Goal: Task Accomplishment & Management: Manage account settings

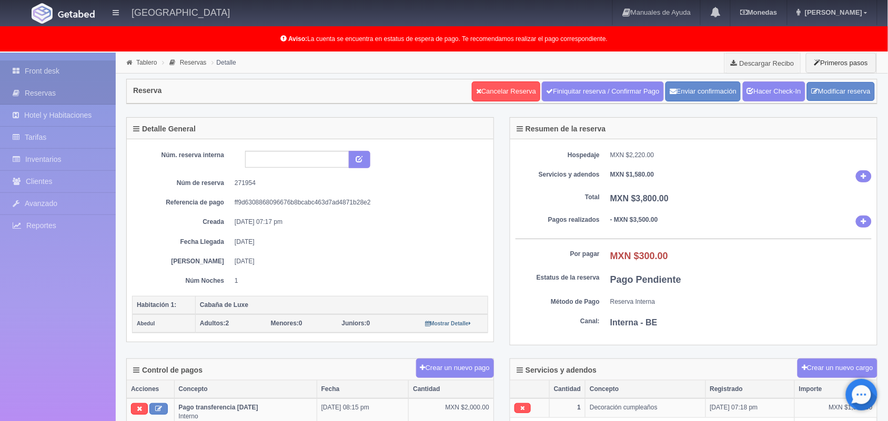
click at [78, 66] on link "Front desk" at bounding box center [58, 71] width 116 height 22
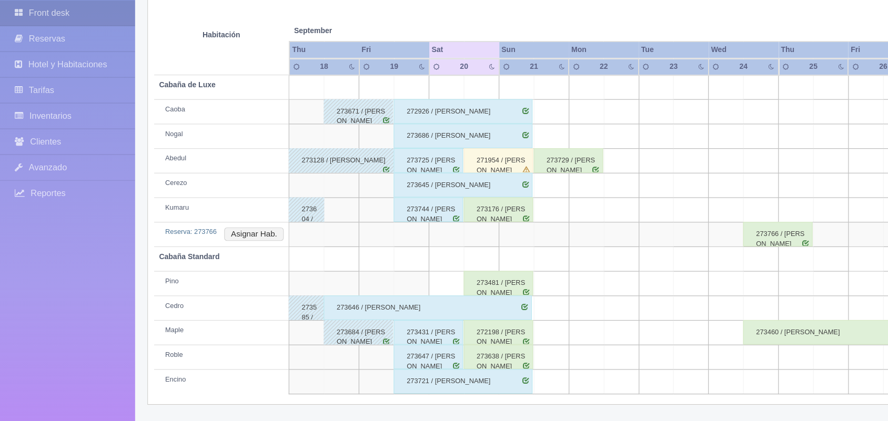
scroll to position [167, 0]
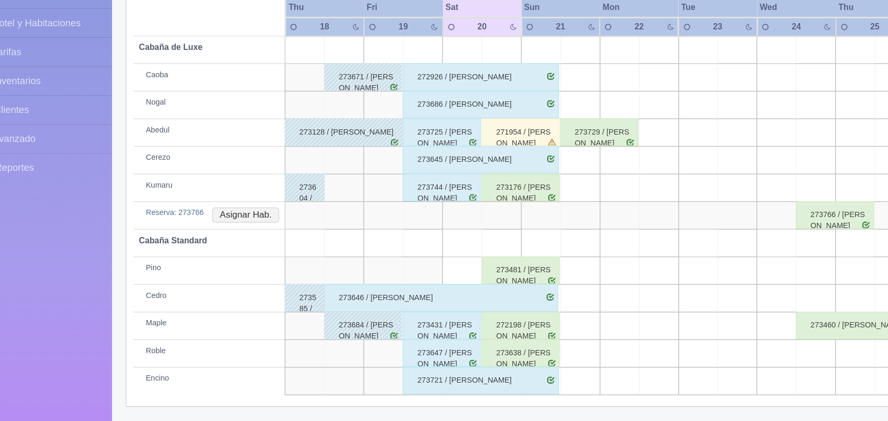
click at [432, 383] on div "273721 / [PERSON_NAME]" at bounding box center [396, 388] width 119 height 21
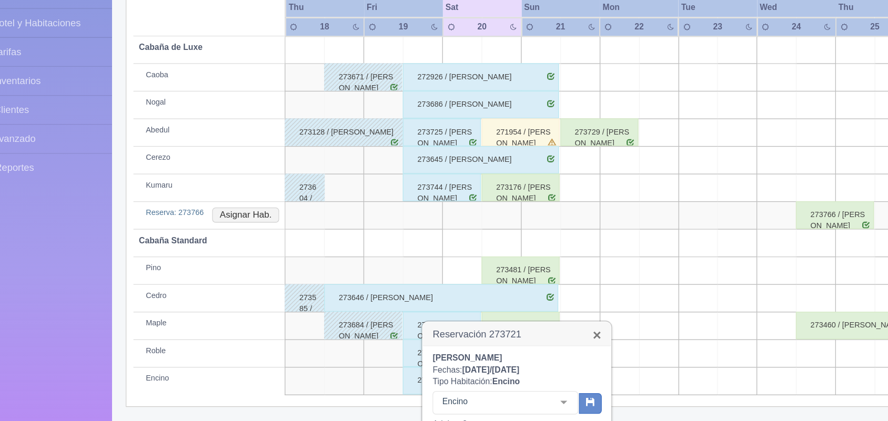
click at [487, 356] on link "×" at bounding box center [485, 353] width 6 height 11
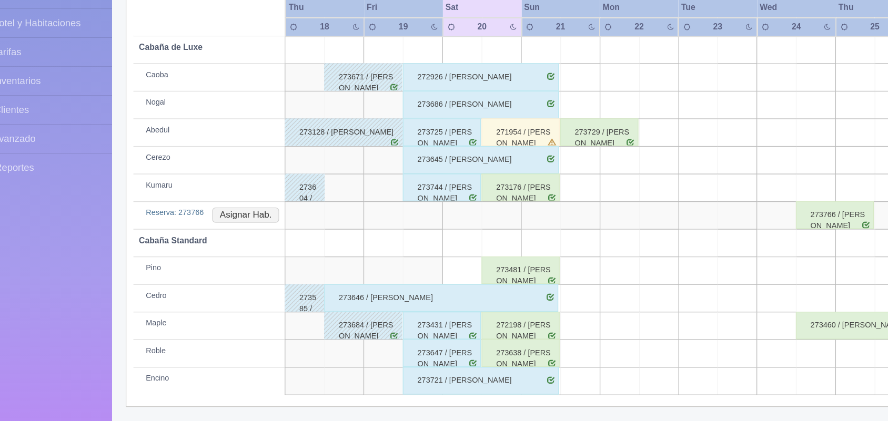
scroll to position [167, 0]
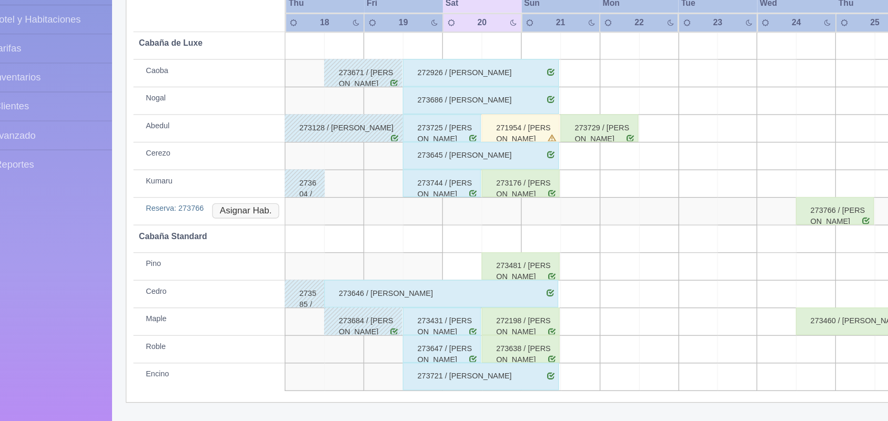
click at [217, 264] on button "Asignar Hab." at bounding box center [217, 262] width 51 height 12
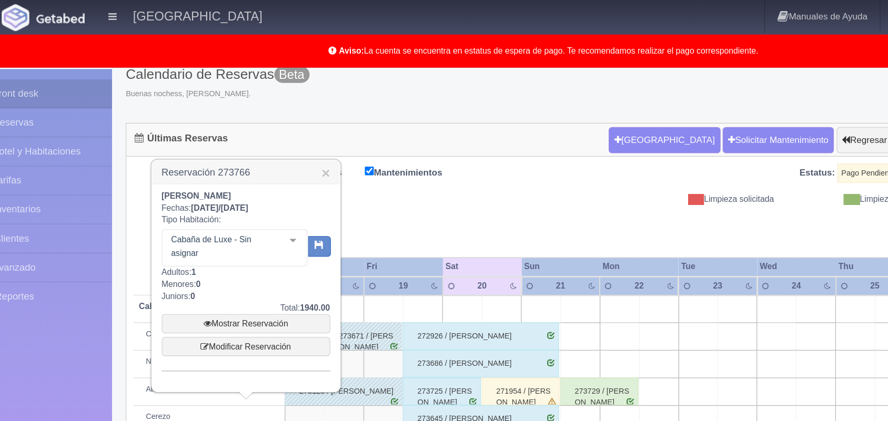
scroll to position [64, 0]
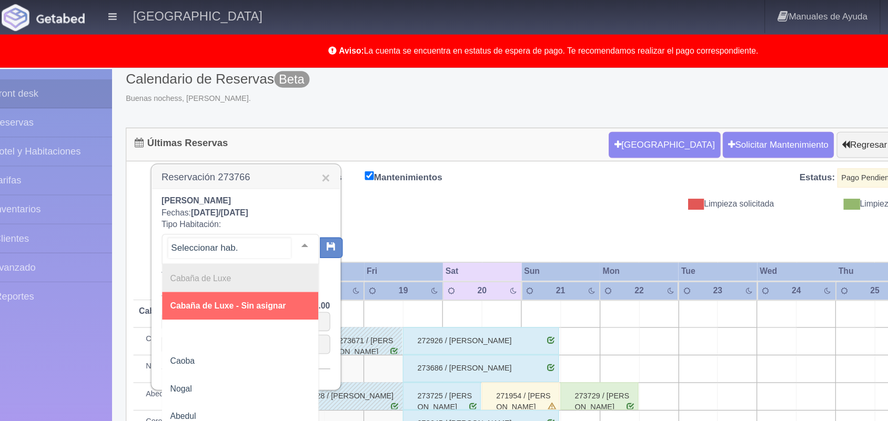
click at [252, 183] on div at bounding box center [262, 187] width 21 height 16
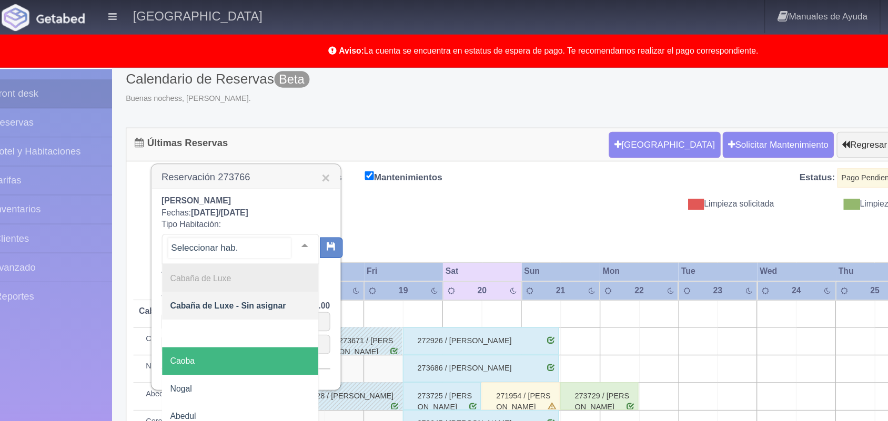
click at [233, 280] on span "Caoba" at bounding box center [213, 275] width 119 height 21
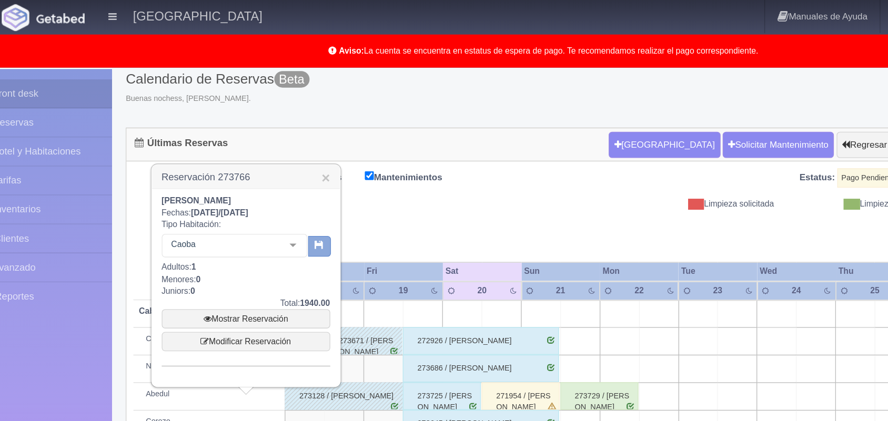
click at [277, 192] on button "button" at bounding box center [273, 188] width 17 height 16
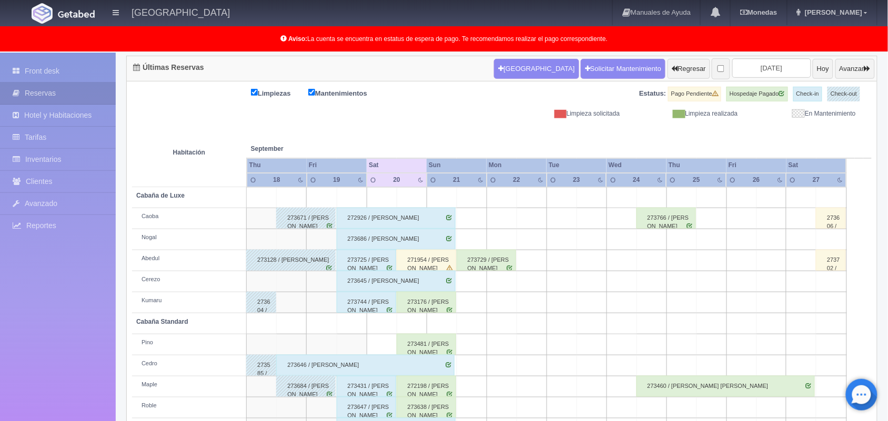
scroll to position [146, 0]
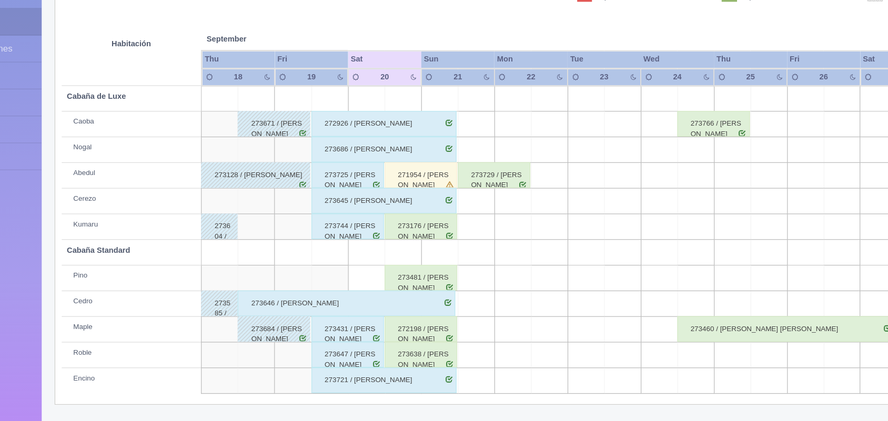
click at [449, 318] on div "273646 / [PERSON_NAME]" at bounding box center [365, 324] width 178 height 21
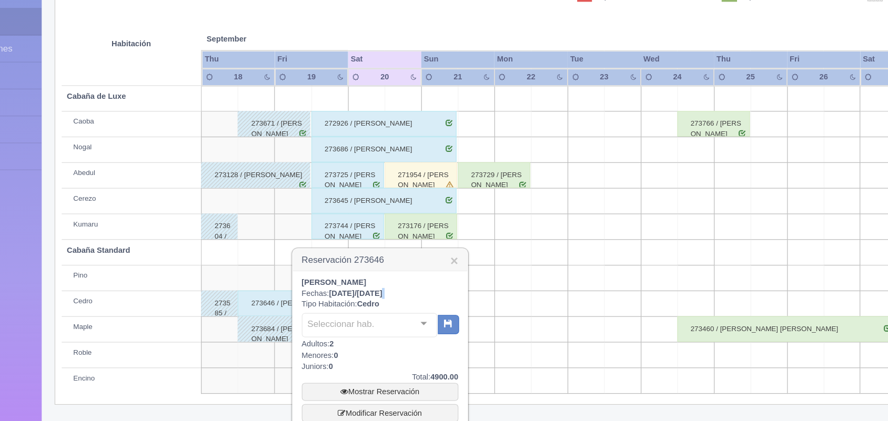
click at [449, 318] on div "Jesica Tufiño Fechas: 2025-09-18 / 2025-09-21 Tipo Habitación: Cedro Selecciona…" at bounding box center [393, 402] width 128 height 198
click at [451, 290] on link "×" at bounding box center [453, 289] width 6 height 11
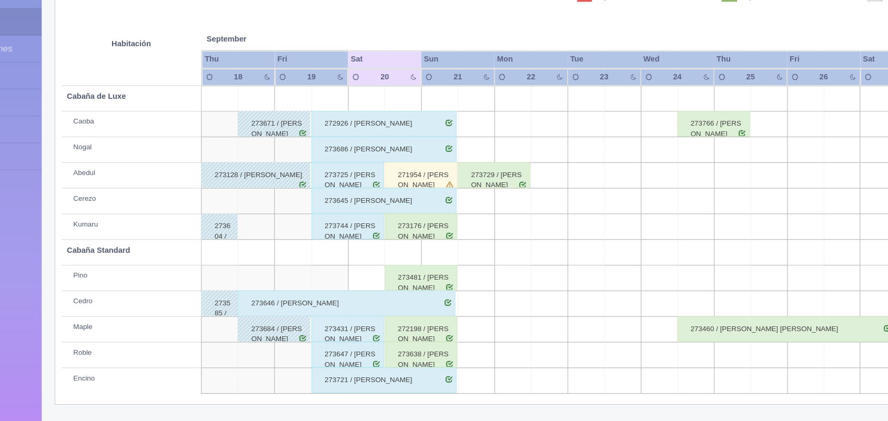
click at [438, 309] on div "273481 / [PERSON_NAME]" at bounding box center [426, 303] width 59 height 21
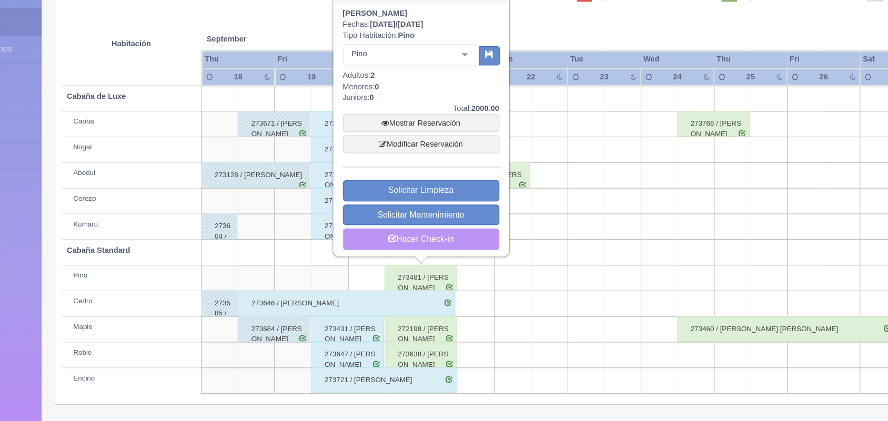
click at [434, 274] on link "Hacer Check-in" at bounding box center [426, 272] width 128 height 18
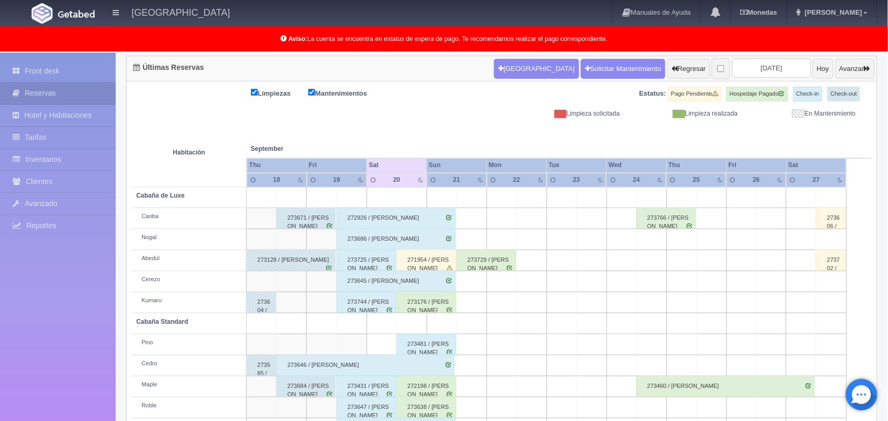
click at [429, 277] on div "273645 / [PERSON_NAME]" at bounding box center [396, 281] width 119 height 21
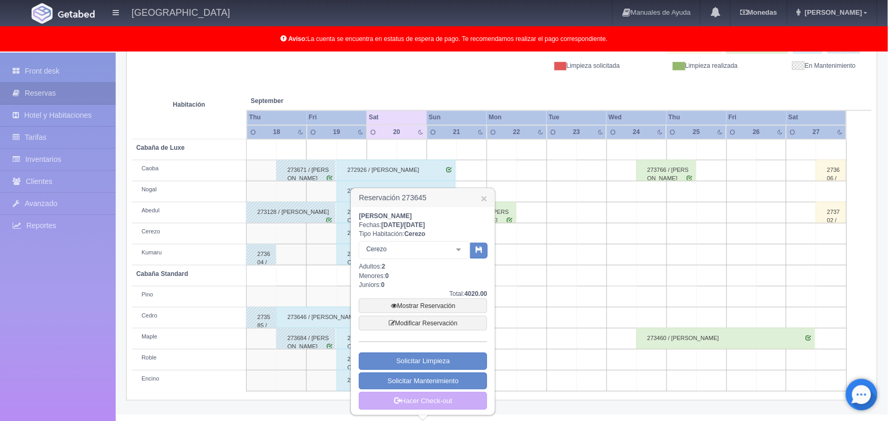
scroll to position [154, 0]
click at [481, 197] on link "×" at bounding box center [484, 198] width 6 height 11
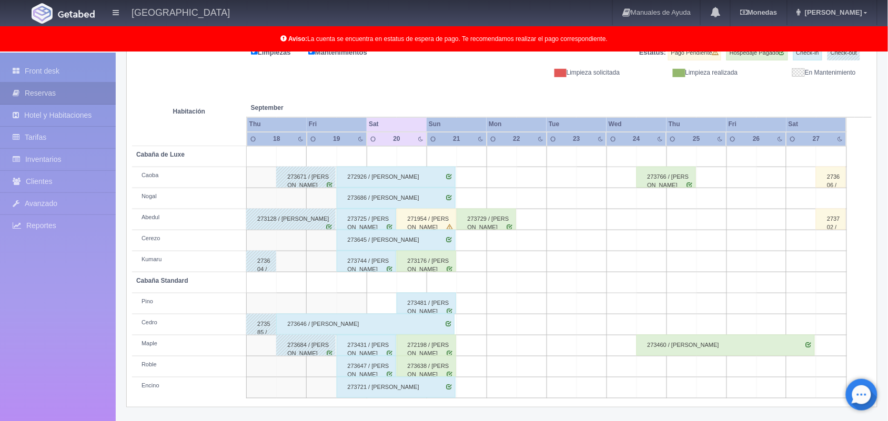
scroll to position [108, 0]
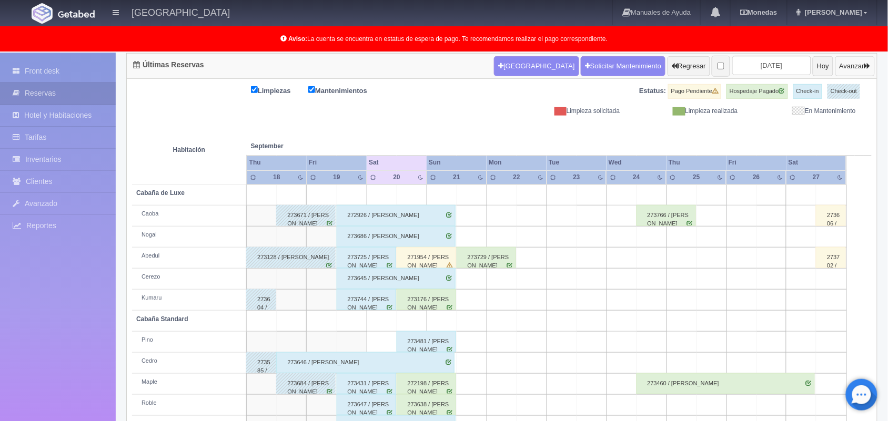
click at [856, 59] on button "Avanzar" at bounding box center [854, 66] width 39 height 20
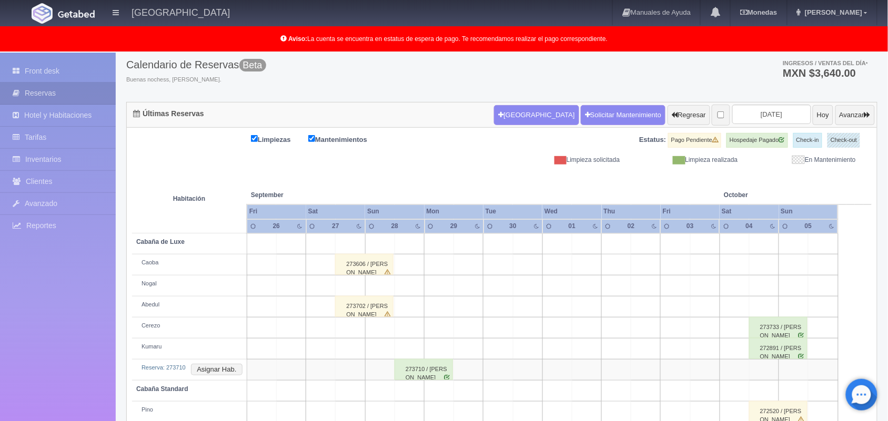
scroll to position [50, 0]
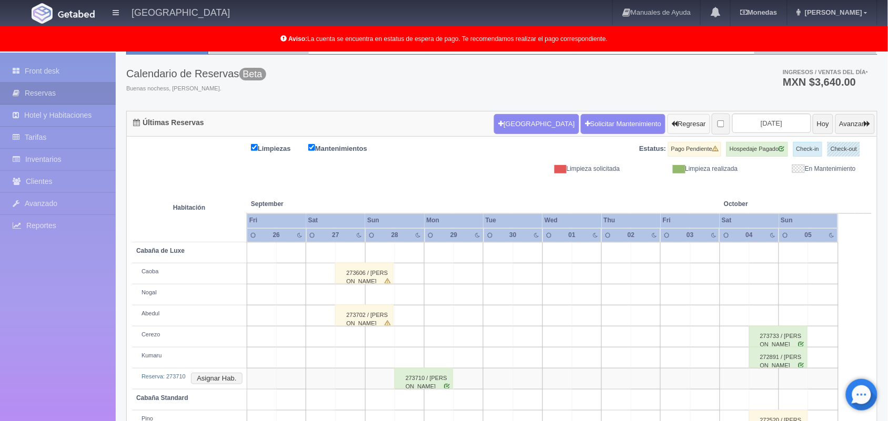
click at [668, 125] on button "Regresar" at bounding box center [689, 124] width 43 height 20
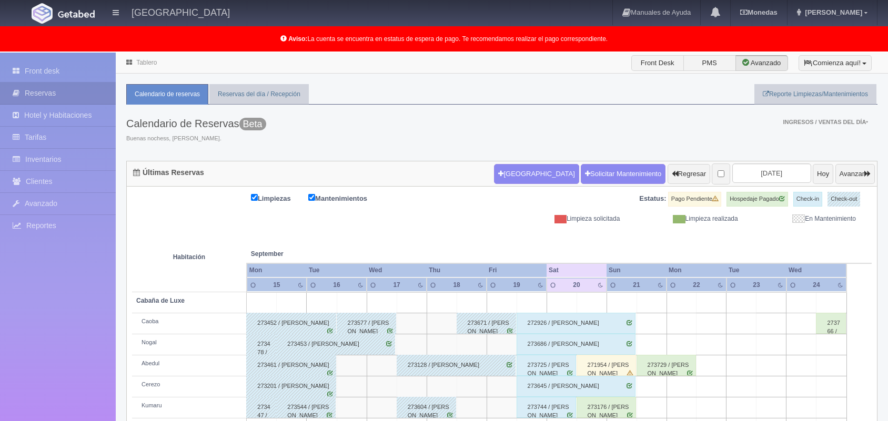
scroll to position [146, 0]
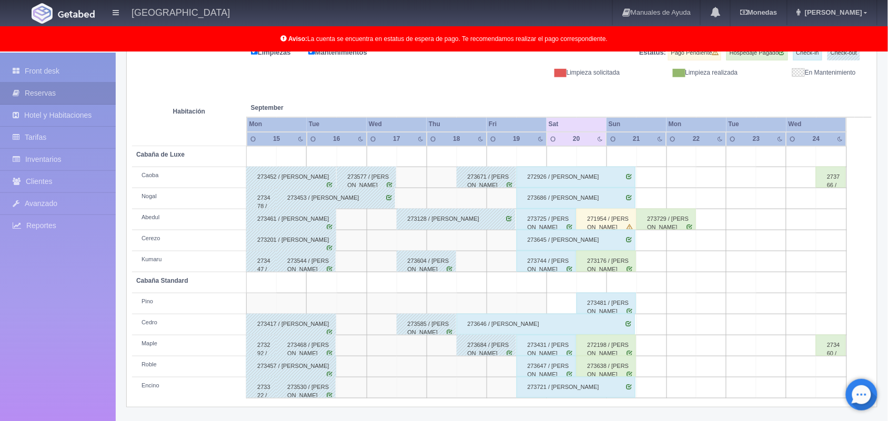
click at [550, 217] on div "273725 / Adriana Peña Diaz" at bounding box center [546, 219] width 59 height 21
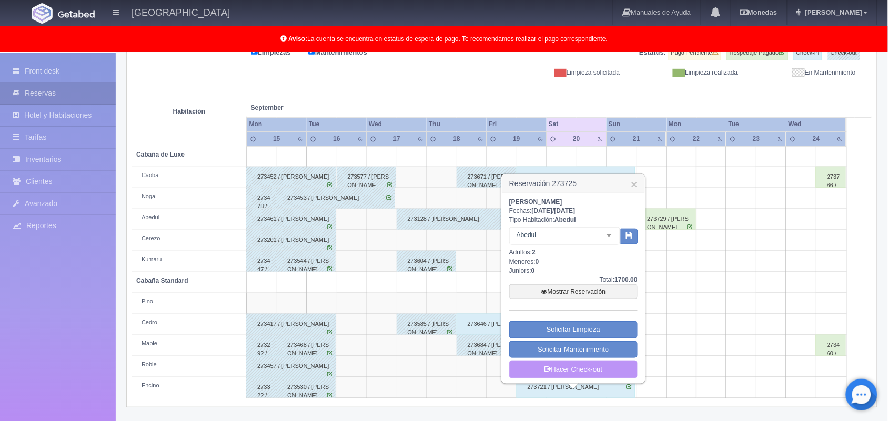
click at [561, 369] on link "Hacer Check-out" at bounding box center [573, 370] width 128 height 18
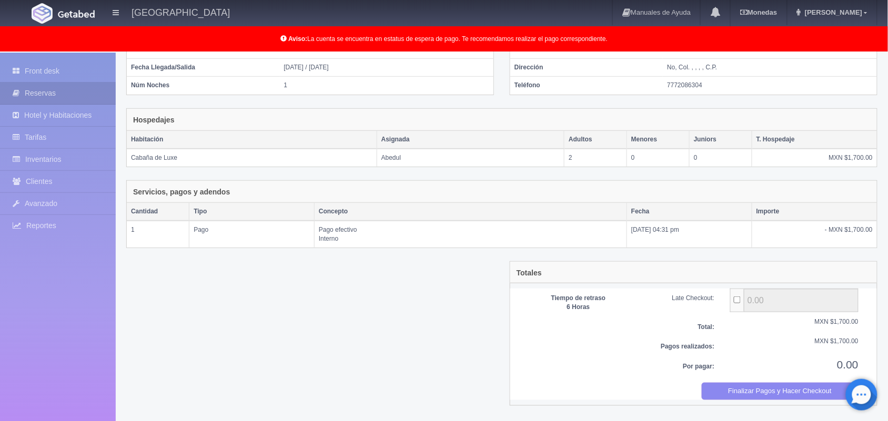
scroll to position [114, 0]
click at [765, 387] on button "Finalizar Pagos y Hacer Checkout" at bounding box center [780, 391] width 157 height 17
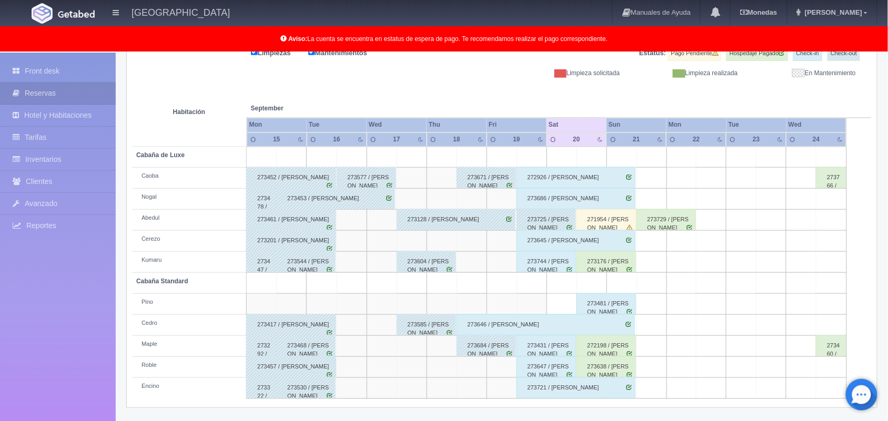
scroll to position [146, 0]
click at [577, 260] on div "273176 / [PERSON_NAME]" at bounding box center [606, 261] width 59 height 21
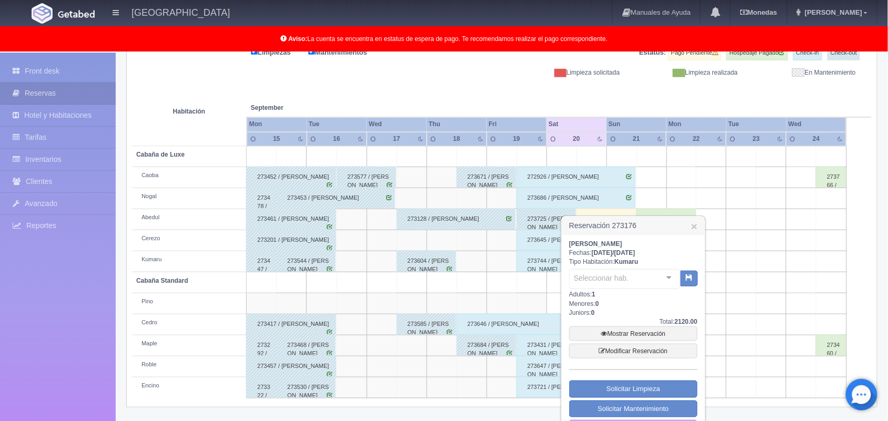
click at [577, 260] on div "[PERSON_NAME]: [DATE] / [DATE] Tipo Habitación: Kumaru Seleccionar hab. No elem…" at bounding box center [633, 339] width 128 height 198
click at [697, 224] on link "×" at bounding box center [694, 226] width 6 height 11
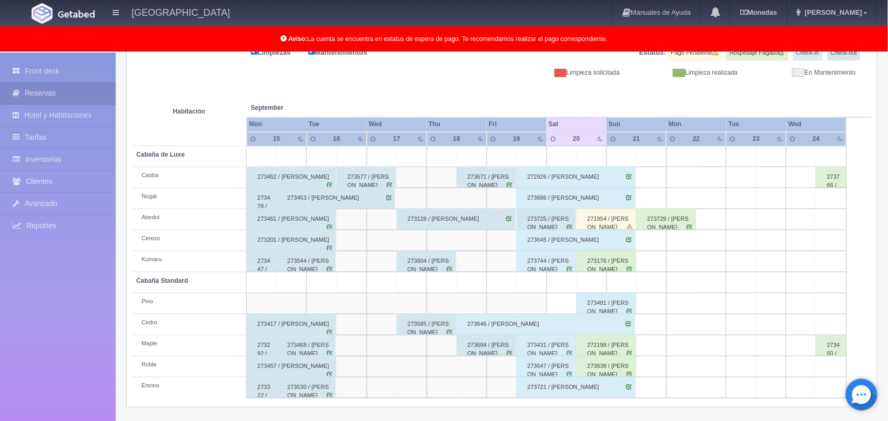
click at [563, 267] on div "273744 / [PERSON_NAME]" at bounding box center [546, 261] width 59 height 21
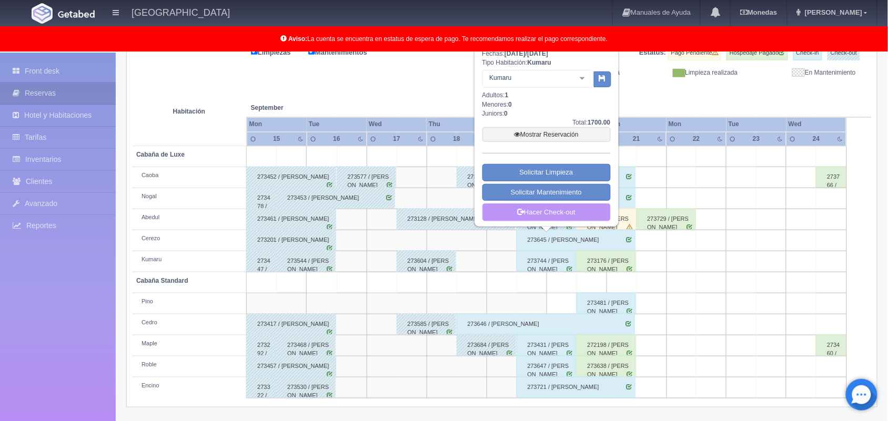
click at [564, 211] on link "Hacer Check-out" at bounding box center [546, 213] width 128 height 18
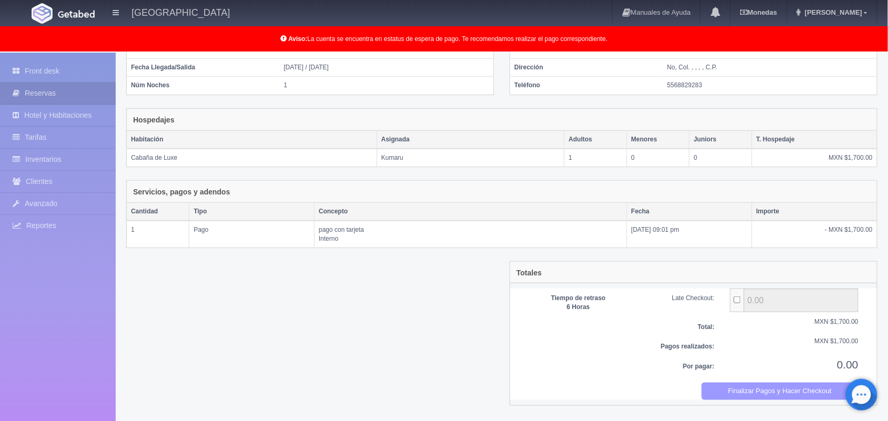
scroll to position [114, 0]
click at [742, 400] on button "Finalizar Pagos y Hacer Checkout" at bounding box center [780, 391] width 157 height 17
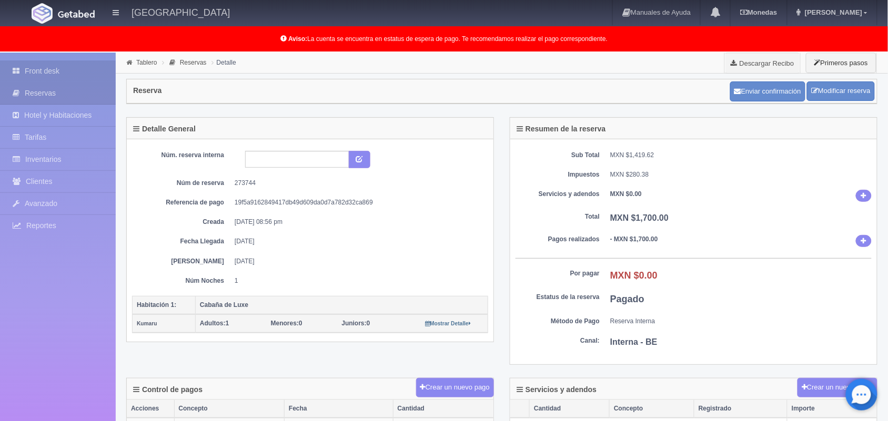
click at [53, 62] on link "Front desk" at bounding box center [58, 71] width 116 height 22
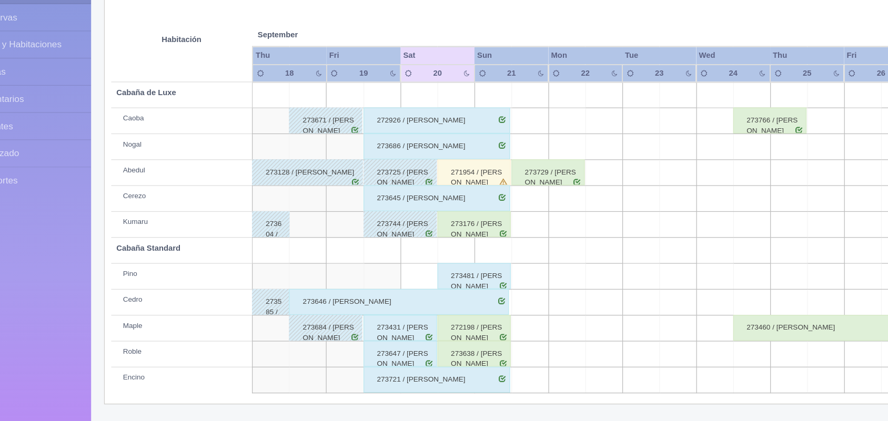
scroll to position [146, 0]
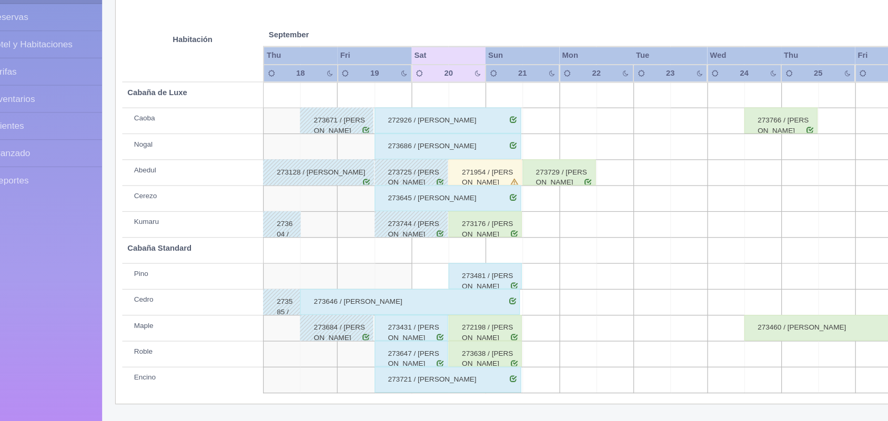
click at [389, 352] on div "273431 / [PERSON_NAME]" at bounding box center [366, 345] width 59 height 21
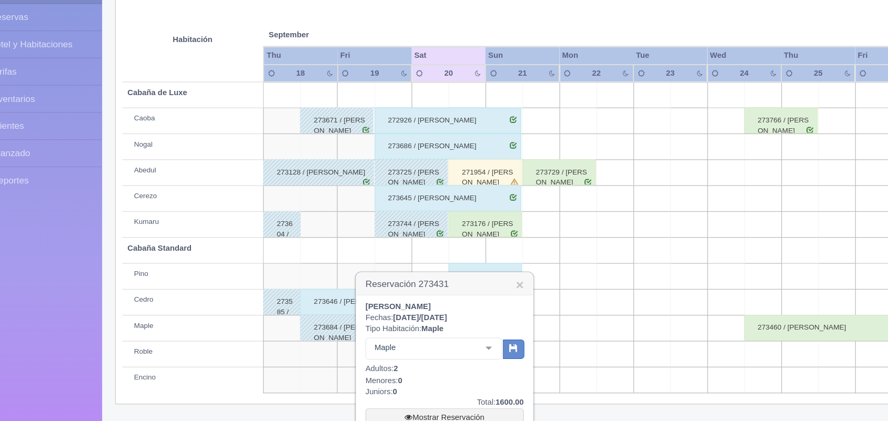
scroll to position [242, 0]
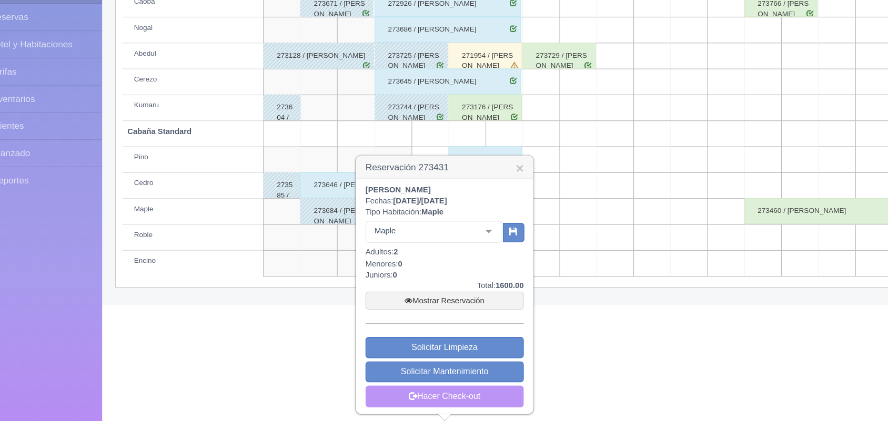
click at [408, 400] on link "Hacer Check-out" at bounding box center [393, 401] width 128 height 18
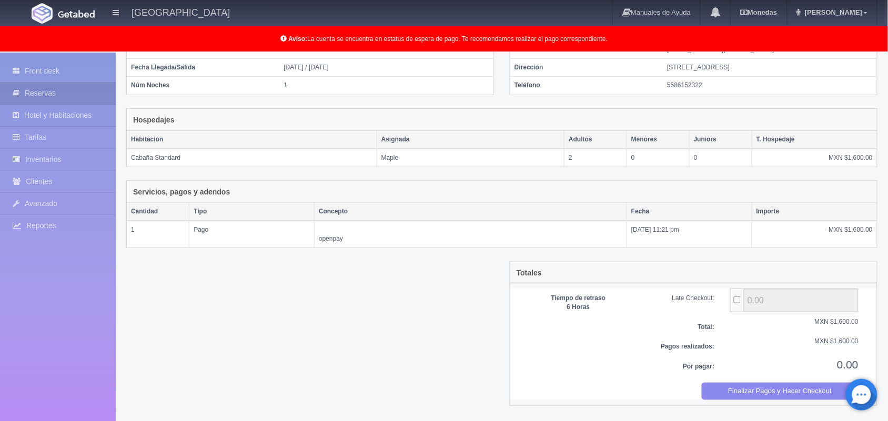
scroll to position [114, 0]
click at [739, 383] on div "Por pagar: 0.00" at bounding box center [693, 371] width 361 height 26
click at [742, 390] on button "Finalizar Pagos y Hacer Checkout" at bounding box center [780, 391] width 157 height 17
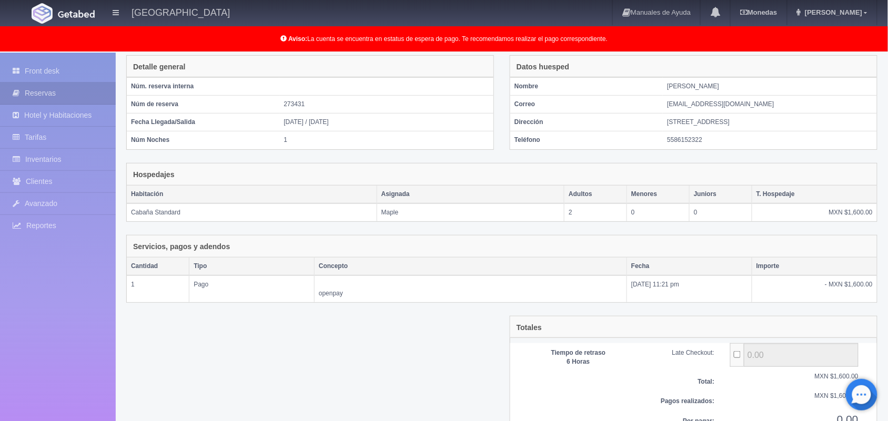
scroll to position [17, 0]
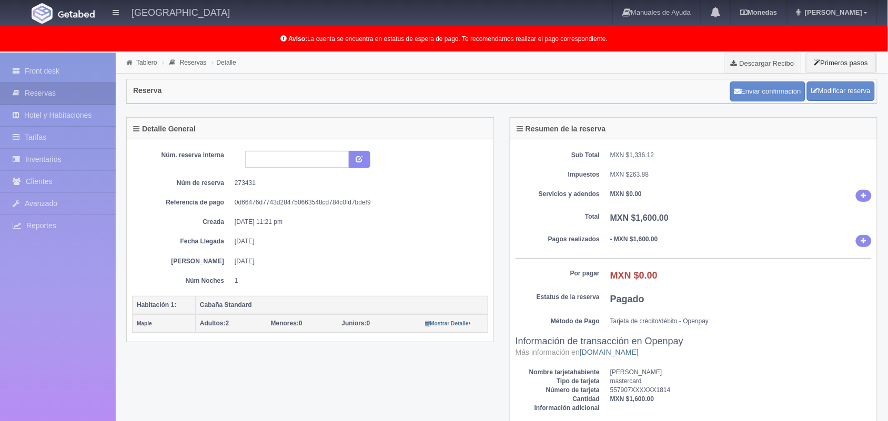
click at [45, 67] on link "Front desk" at bounding box center [58, 71] width 116 height 22
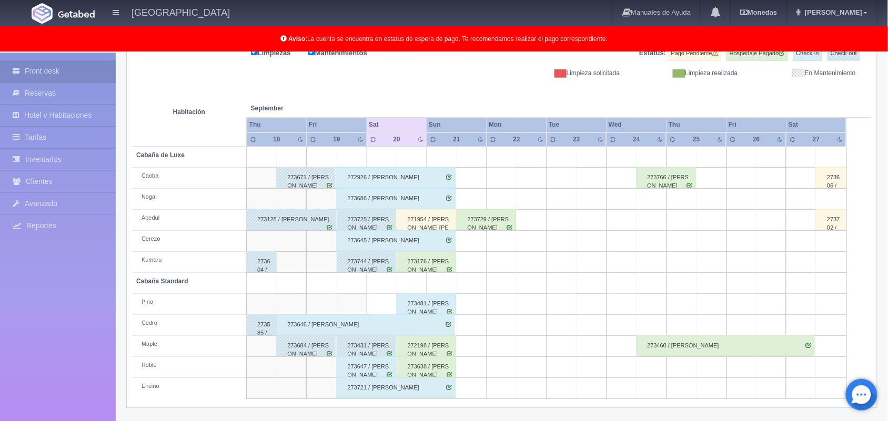
scroll to position [146, 0]
click at [365, 370] on div "273647 / [PERSON_NAME]" at bounding box center [366, 367] width 59 height 21
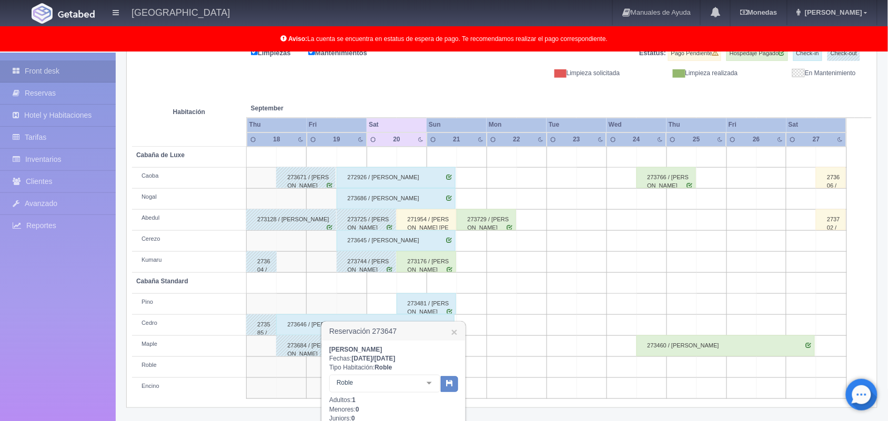
scroll to position [263, 0]
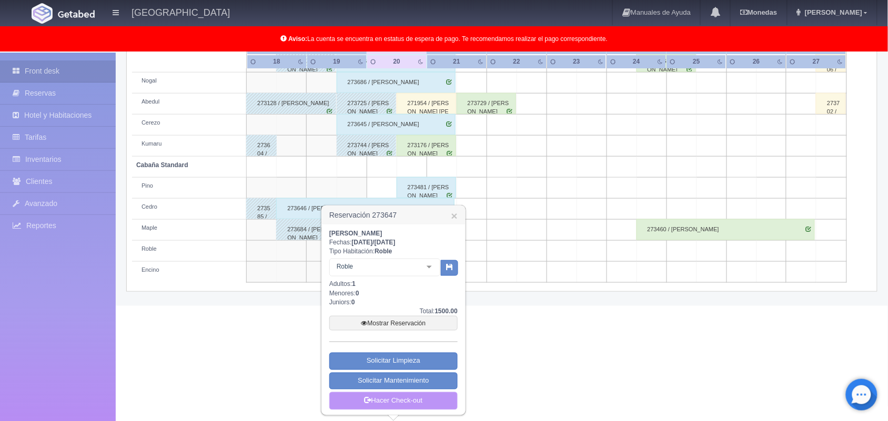
click at [401, 395] on link "Hacer Check-out" at bounding box center [393, 401] width 128 height 18
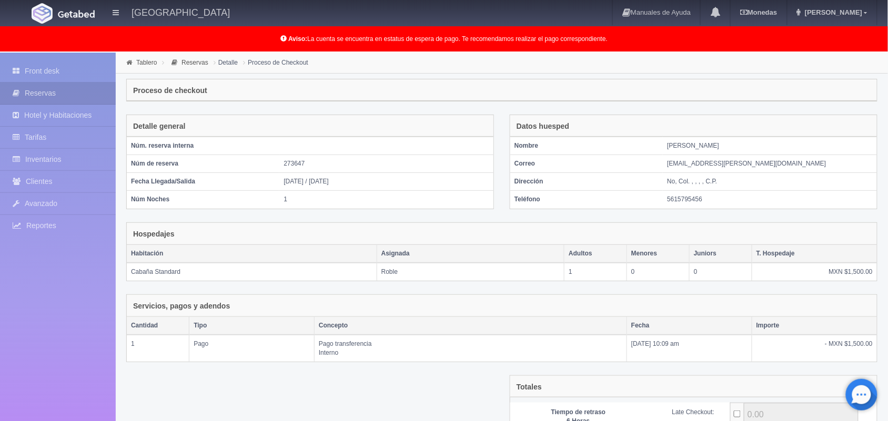
scroll to position [114, 0]
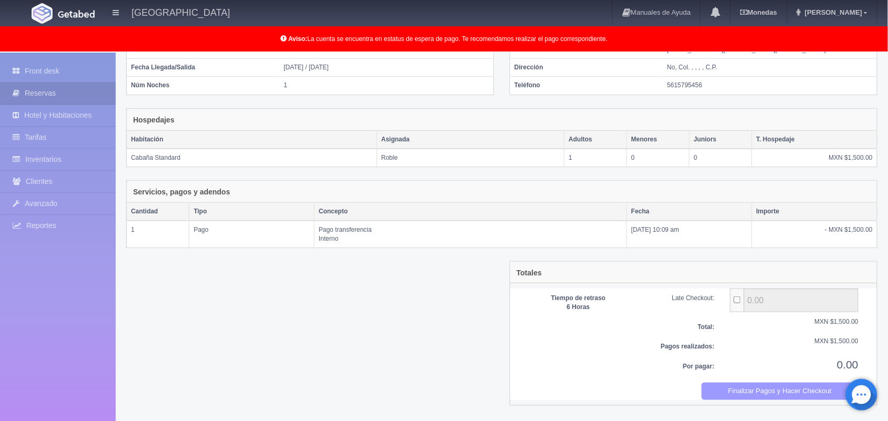
click at [797, 396] on button "Finalizar Pagos y Hacer Checkout" at bounding box center [780, 391] width 157 height 17
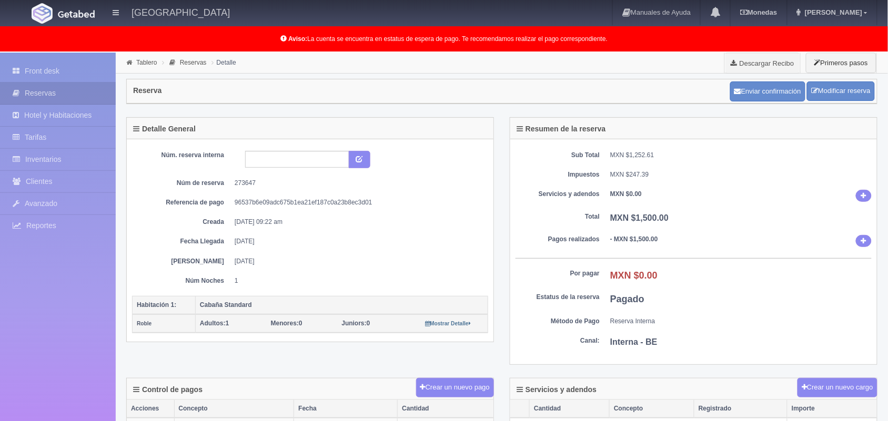
click at [59, 66] on link "Front desk" at bounding box center [58, 71] width 116 height 22
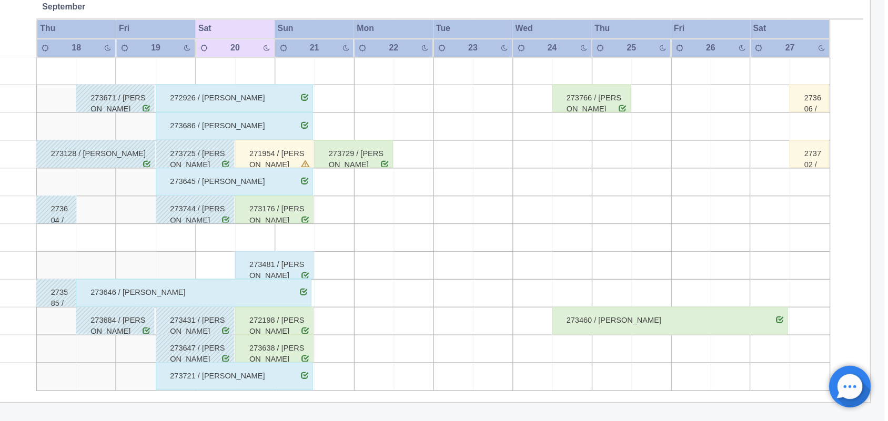
scroll to position [145, 0]
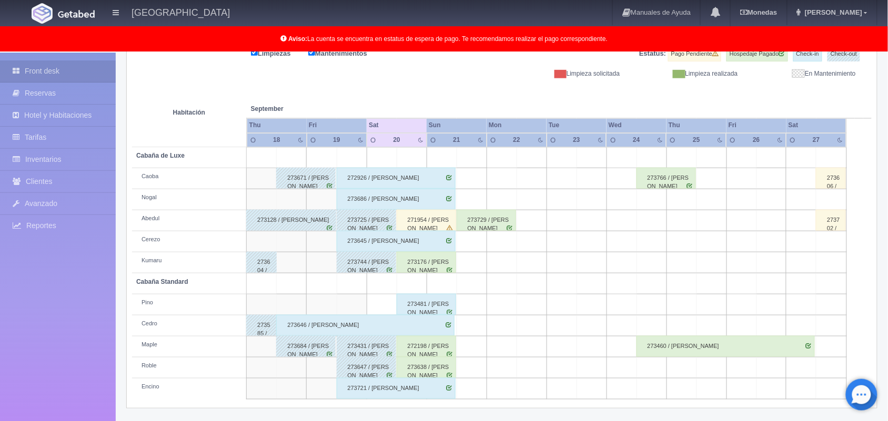
drag, startPoint x: 714, startPoint y: 343, endPoint x: 519, endPoint y: 17, distance: 379.3
click at [519, 17] on body "Hotel Xacallan Manuales de Ayuda Actualizaciones recientes Monedas Tipo de camb…" at bounding box center [444, 164] width 888 height 515
click at [463, 106] on th at bounding box center [502, 98] width 90 height 40
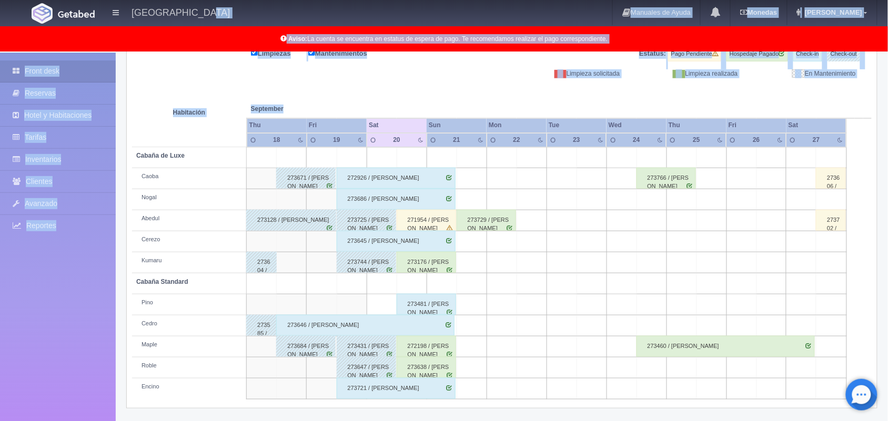
scroll to position [0, 0]
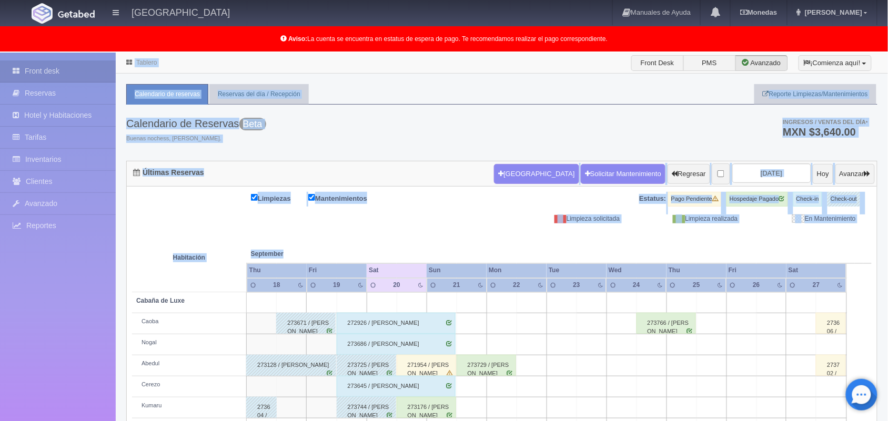
drag, startPoint x: 463, startPoint y: 106, endPoint x: 404, endPoint y: -39, distance: 156.4
click at [404, 0] on html "Hotel Xacallan Manuales de Ayuda Actualizaciones recientes Monedas Tipo de camb…" at bounding box center [444, 210] width 888 height 421
click at [408, 219] on div "Limpiezas Mantenimientos Estatus: Pago Pendiente Hospedaje Pagado Check-in Chec…" at bounding box center [502, 208] width 740 height 32
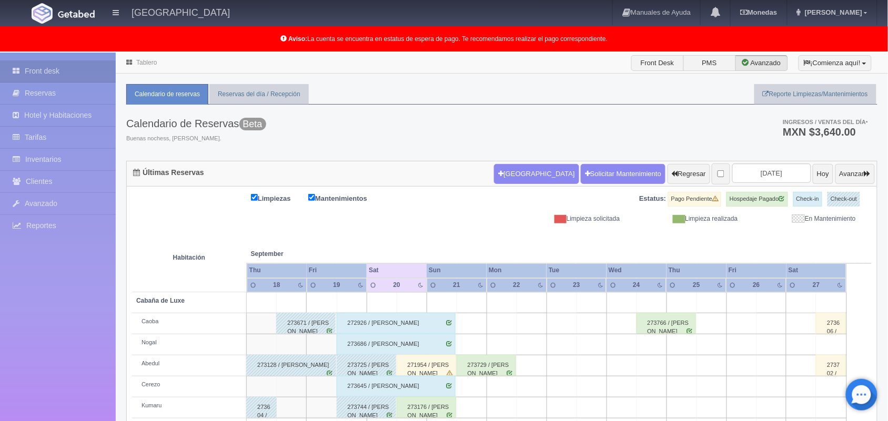
scroll to position [146, 0]
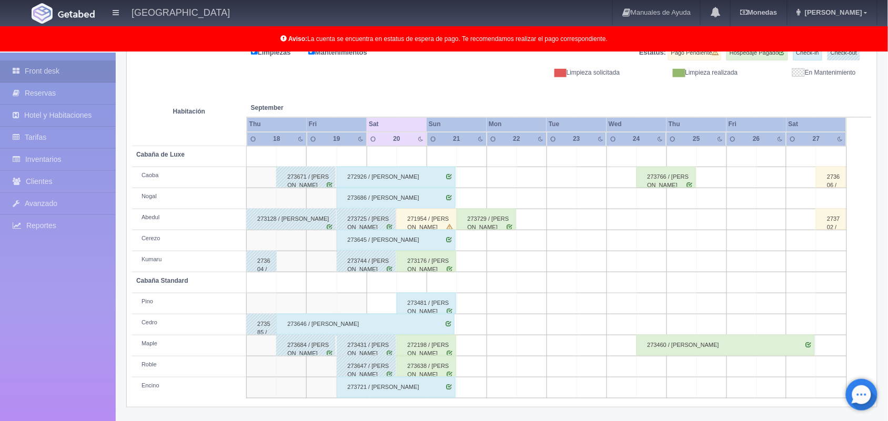
click at [593, 249] on td at bounding box center [592, 240] width 30 height 21
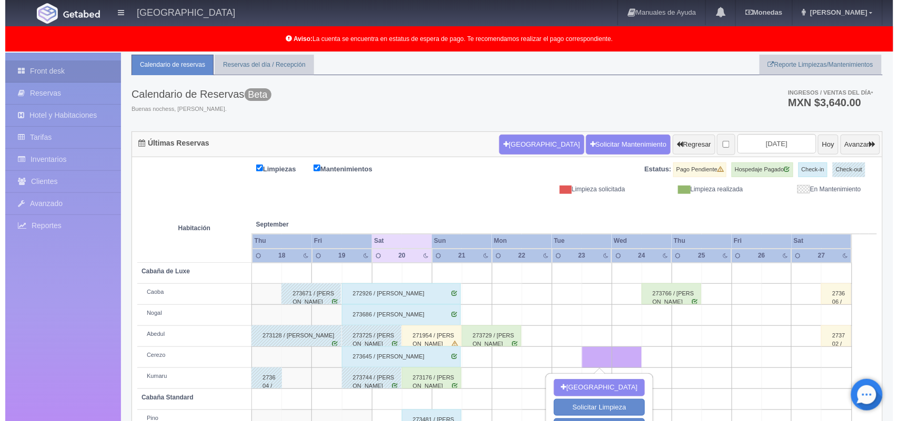
scroll to position [29, 0]
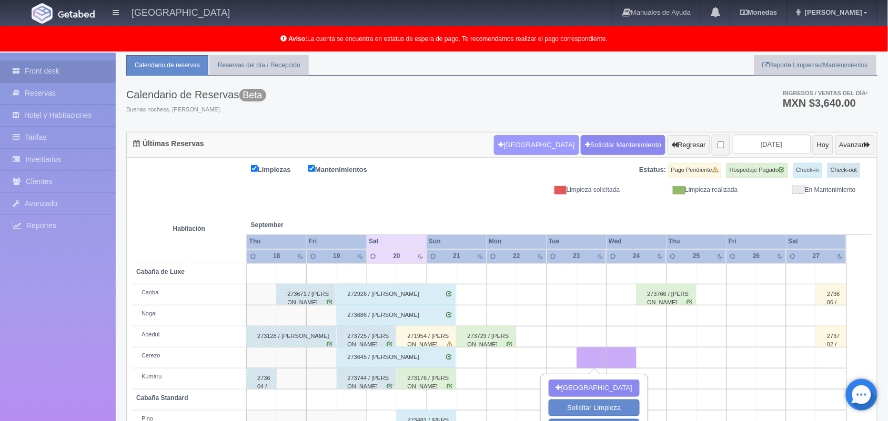
click at [502, 141] on button "Nueva Reserva" at bounding box center [536, 145] width 85 height 20
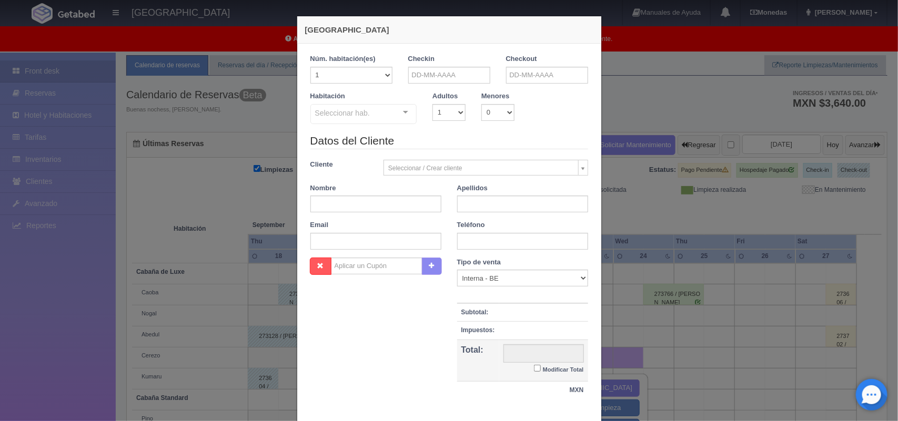
checkbox input "false"
click at [414, 69] on input "text" at bounding box center [449, 75] width 82 height 17
click at [501, 96] on span "Next" at bounding box center [502, 92] width 8 height 8
click at [501, 121] on link "4" at bounding box center [501, 124] width 14 height 15
type input "04-10-2025"
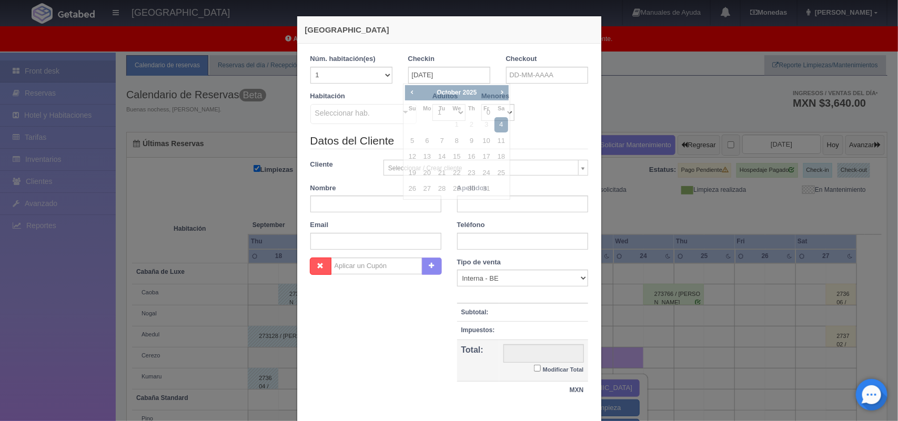
checkbox input "false"
click at [545, 74] on input "text" at bounding box center [547, 75] width 82 height 17
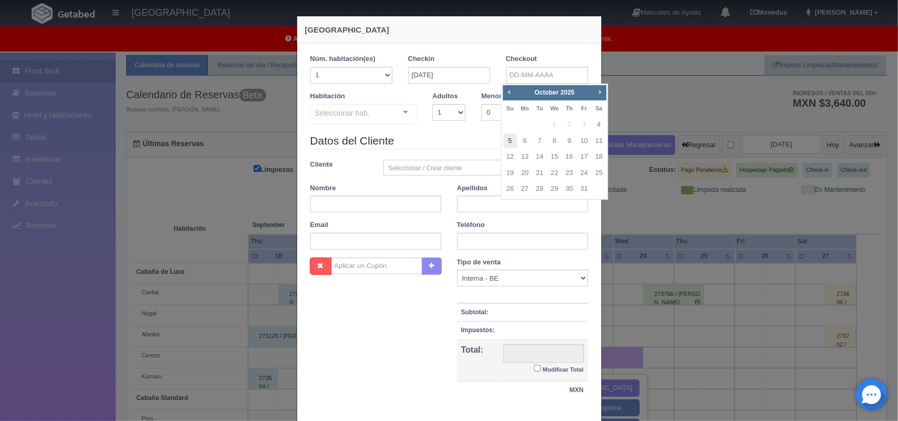
click at [510, 143] on link "5" at bounding box center [510, 141] width 14 height 15
type input "05-10-2025"
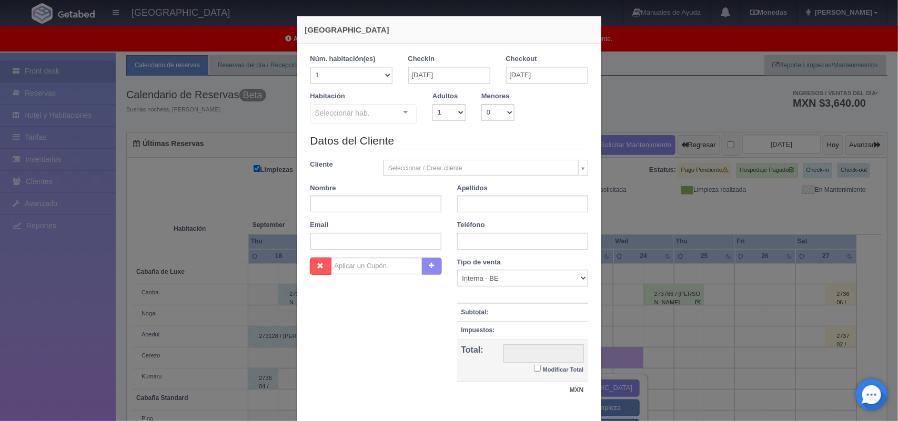
checkbox input "false"
click at [456, 108] on select "1 2 3 4 5 6 7 8 9 10" at bounding box center [448, 112] width 33 height 17
select select "2"
click at [432, 104] on select "1 2 3 4 5 6 7 8 9 10" at bounding box center [448, 112] width 33 height 17
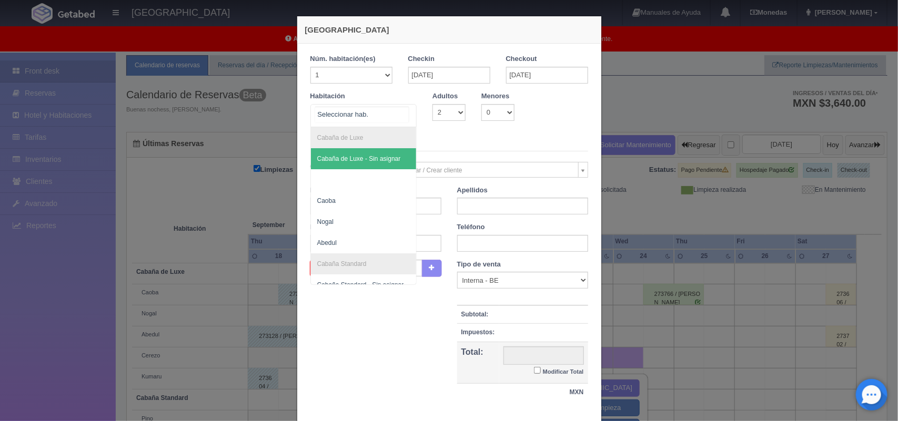
click at [403, 112] on div at bounding box center [405, 113] width 21 height 16
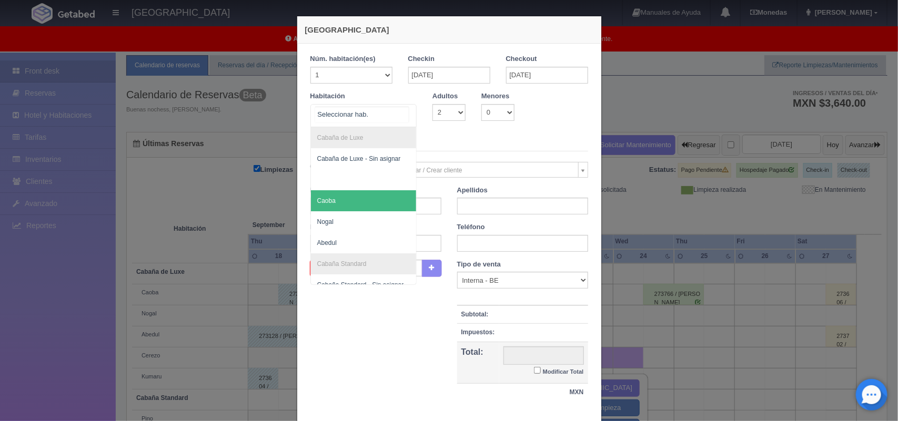
scroll to position [33, 0]
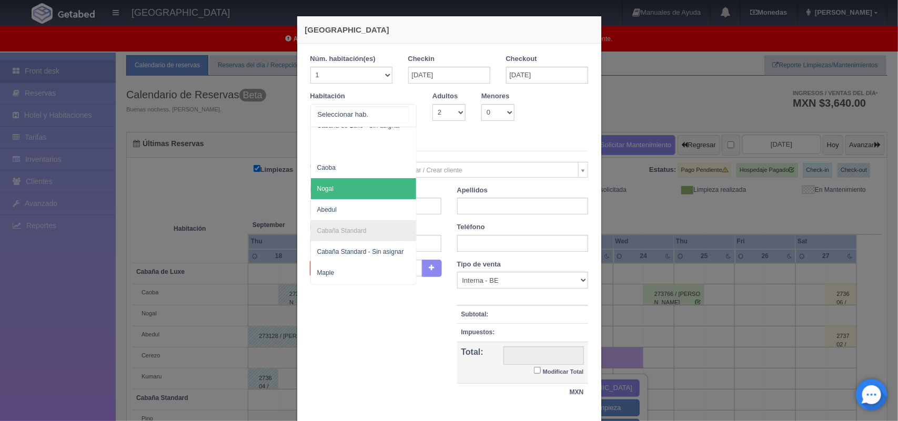
click at [386, 185] on span "Nogal" at bounding box center [364, 188] width 106 height 21
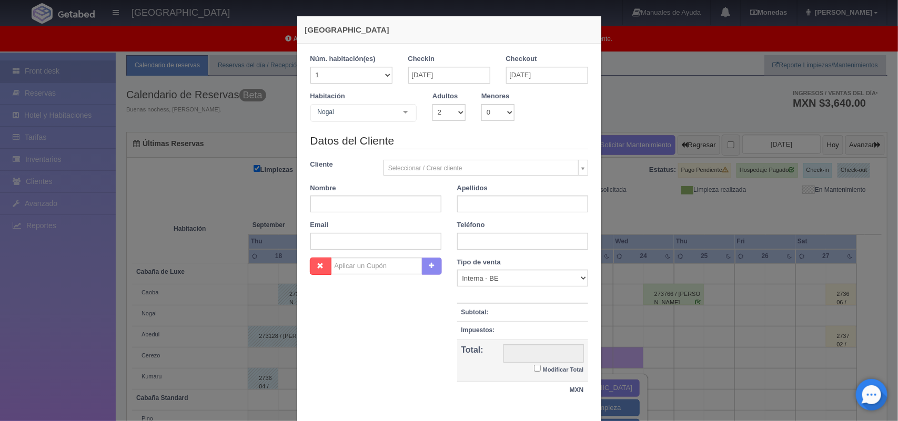
checkbox input "false"
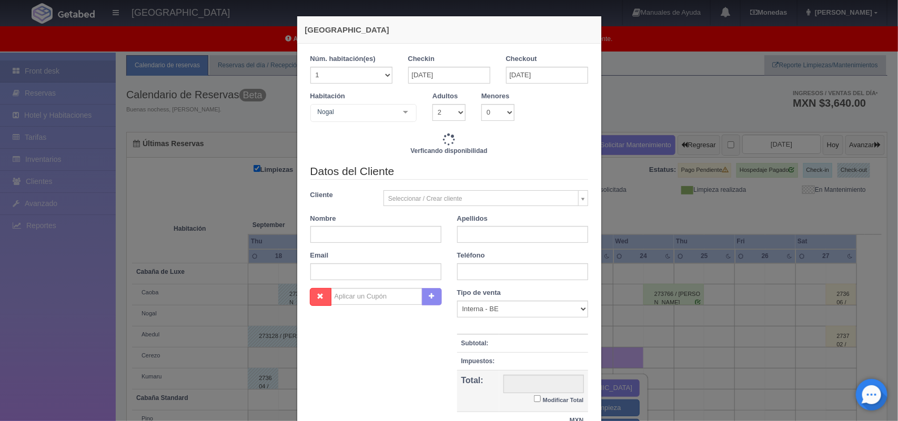
drag, startPoint x: 386, startPoint y: 185, endPoint x: 385, endPoint y: 75, distance: 109.9
click at [385, 75] on div "1 Núm. habitación(es) 1 2 3 4 5 6 7 8 9 10 11 12 13 14 15 16 17 18 19 20 Checki…" at bounding box center [449, 108] width 278 height 109
type input "2220.00"
checkbox input "false"
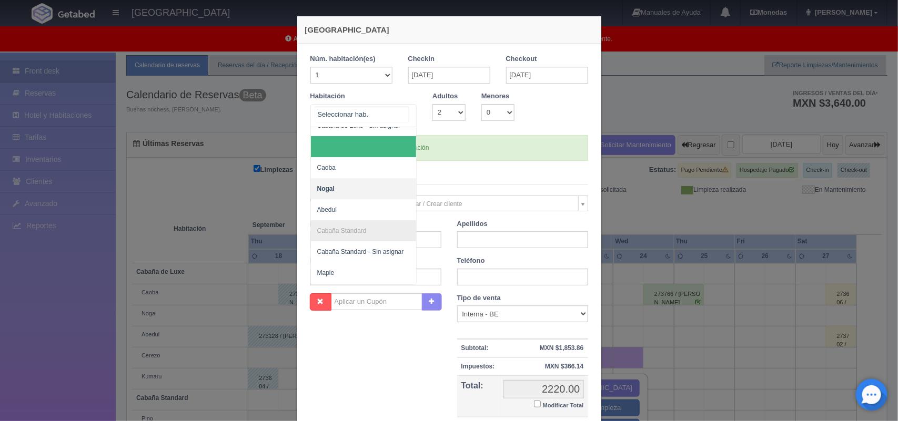
click at [395, 109] on div "Cabaña de Luxe Cabaña de Luxe - Sin asignar Caoba Nogal Abedul Cabaña Standard …" at bounding box center [363, 115] width 107 height 23
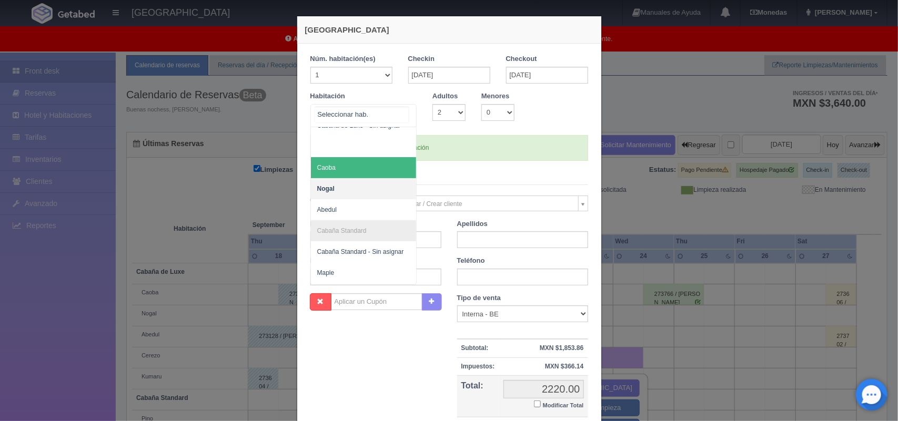
click at [371, 173] on span "Caoba" at bounding box center [364, 167] width 106 height 21
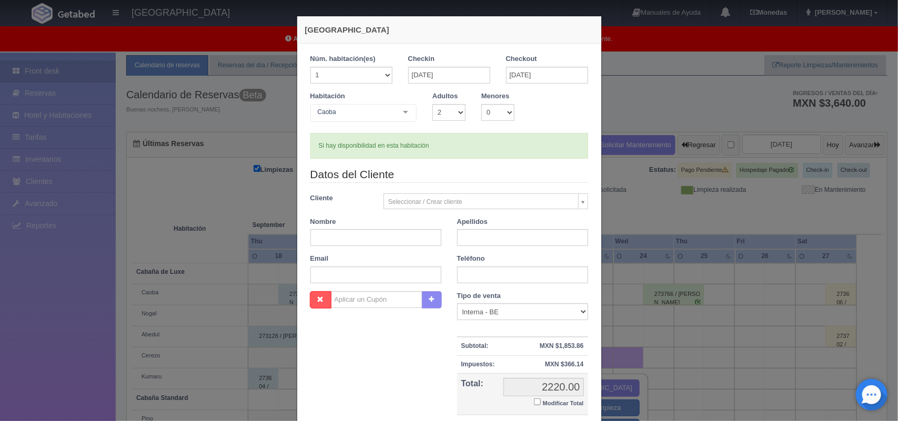
checkbox input "false"
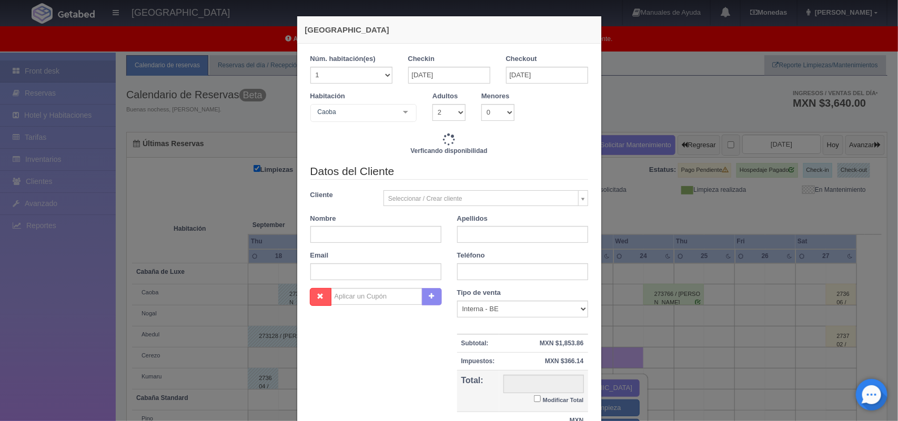
type input "2220.00"
checkbox input "false"
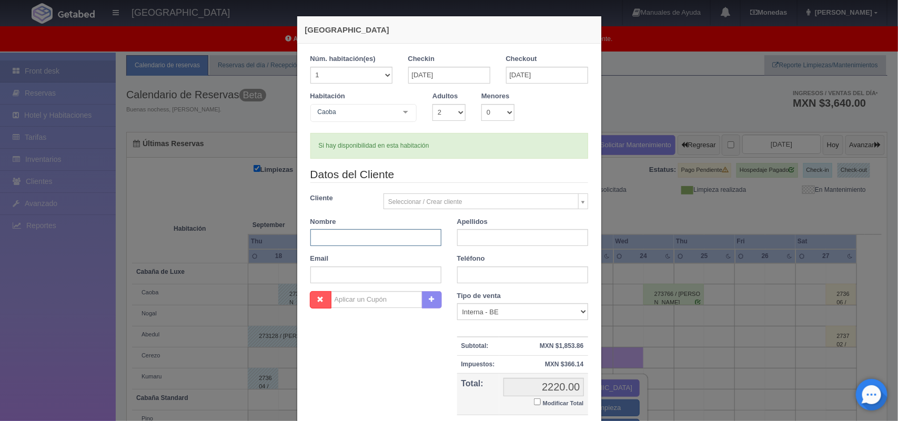
click at [358, 237] on input "text" at bounding box center [375, 237] width 131 height 17
paste input "Guillermo Daniel"
type input "Guillermo Daniel"
click at [479, 238] on input "text" at bounding box center [522, 237] width 131 height 17
paste input "Cruz Martínez"
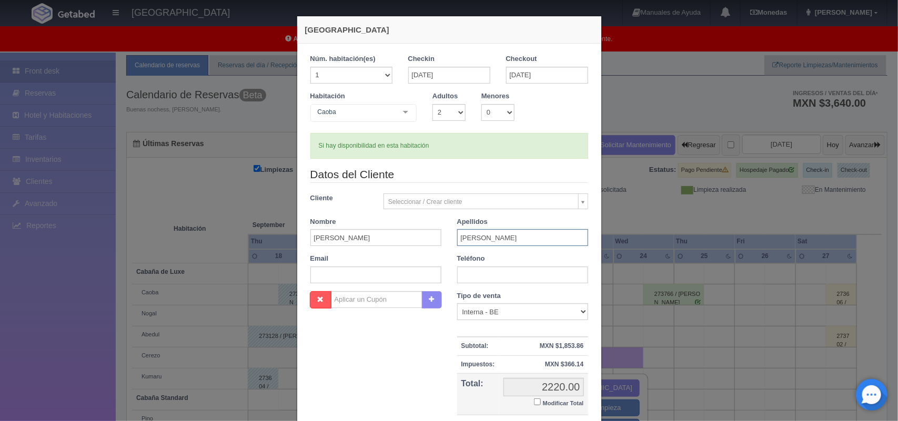
type input "Cruz Martínez"
click at [367, 275] on input "text" at bounding box center [375, 275] width 131 height 17
paste input "dany_martinez75@outlook.com"
type input "dany_martinez75@outlook.com"
click at [472, 278] on input "text" at bounding box center [522, 275] width 131 height 17
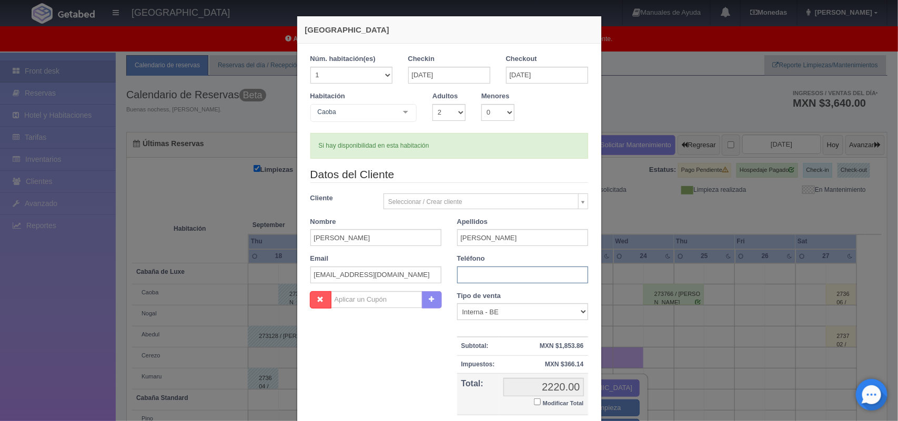
paste input "55 3132 6905"
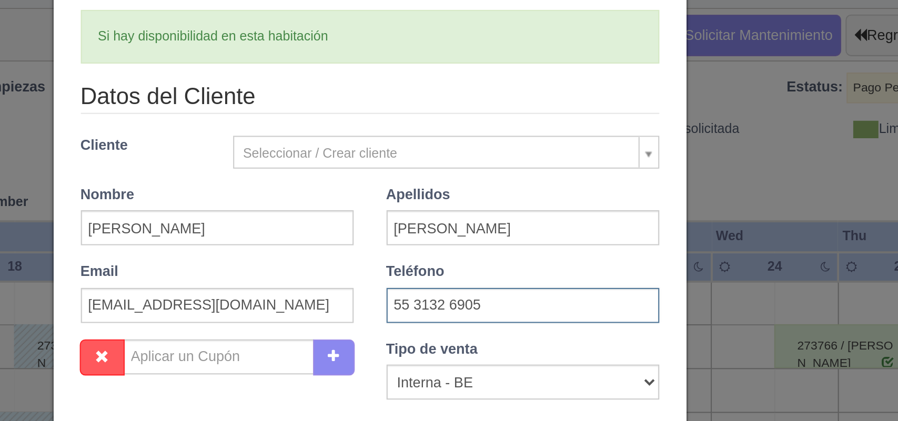
click at [465, 276] on input "55 3132 6905" at bounding box center [522, 275] width 131 height 17
click at [481, 276] on input "553132 6905" at bounding box center [522, 275] width 131 height 17
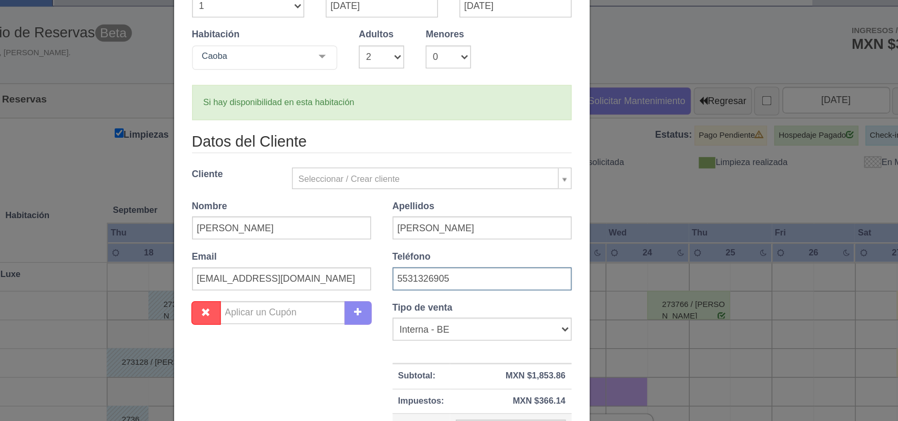
scroll to position [96, 0]
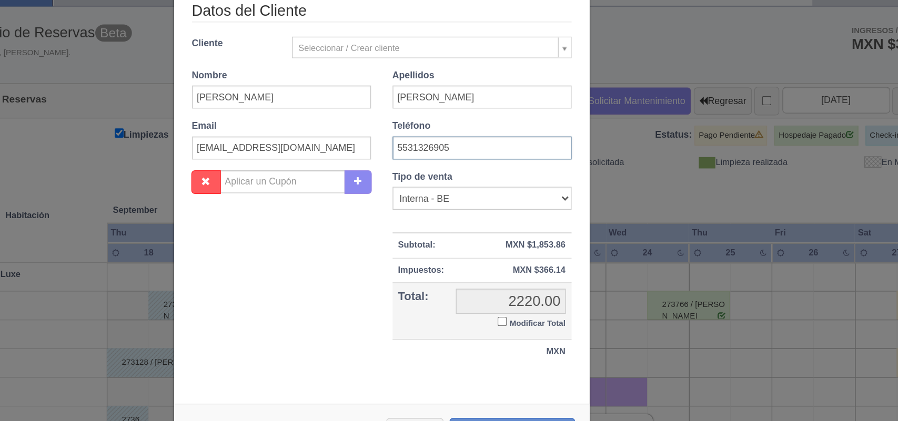
type input "5531326905"
click at [534, 307] on input "Modificar Total" at bounding box center [537, 306] width 7 height 7
checkbox input "true"
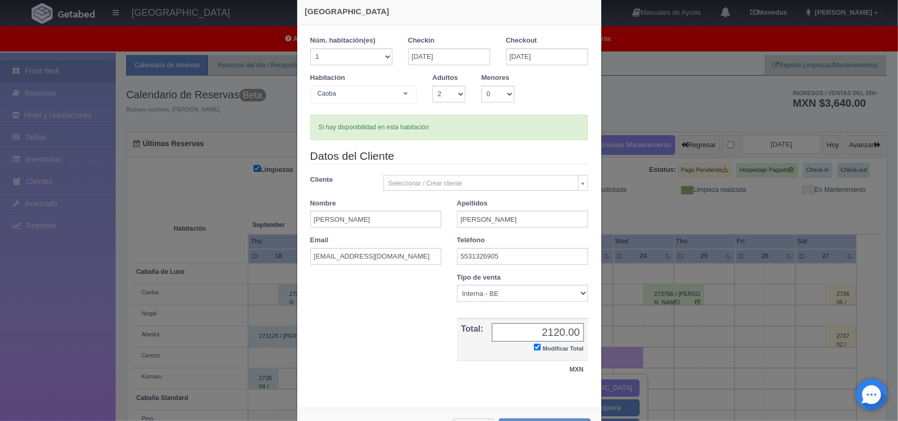
scroll to position [60, 0]
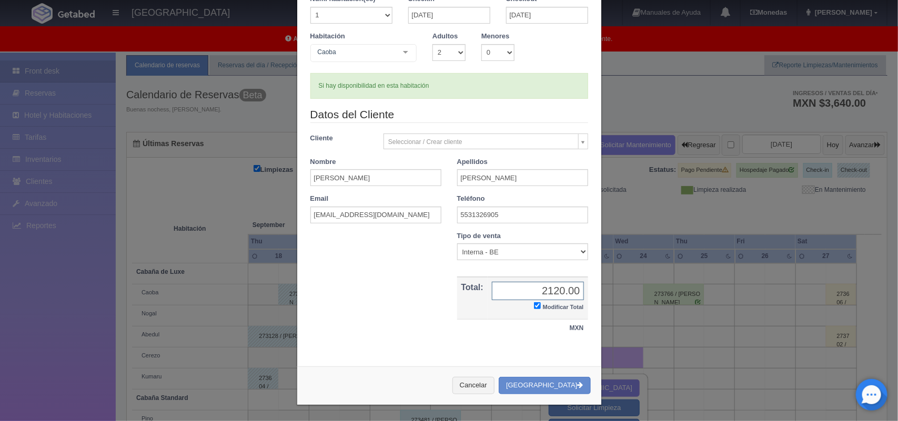
type input "2120.00"
click at [558, 385] on button "[GEOGRAPHIC_DATA]" at bounding box center [545, 385] width 92 height 17
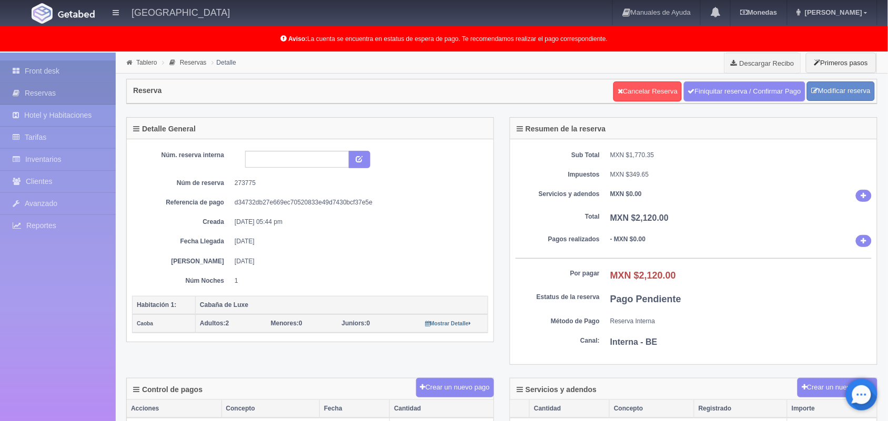
click at [72, 64] on link "Front desk" at bounding box center [58, 71] width 116 height 22
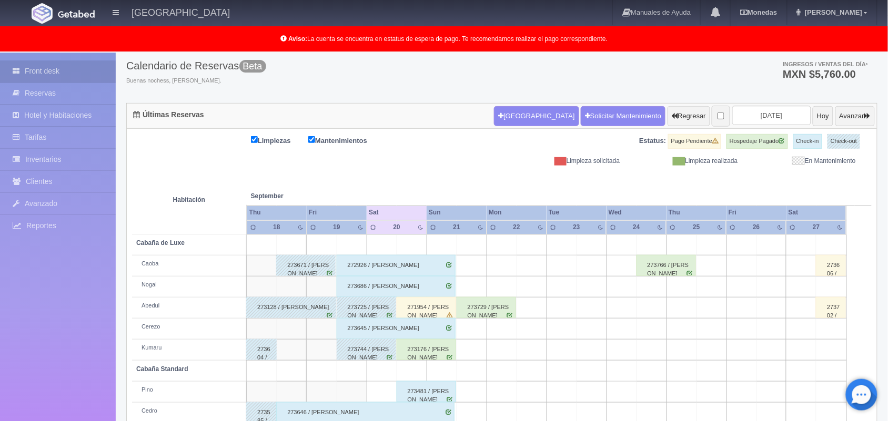
scroll to position [57, 0]
click at [851, 109] on button "Avanzar" at bounding box center [854, 117] width 39 height 20
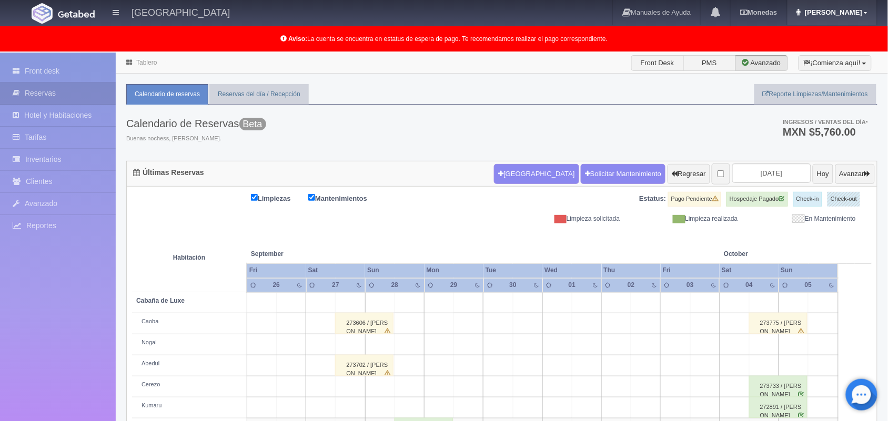
click at [865, 11] on icon at bounding box center [865, 12] width 3 height 5
click at [845, 50] on link "Salir / Log Out" at bounding box center [834, 49] width 83 height 13
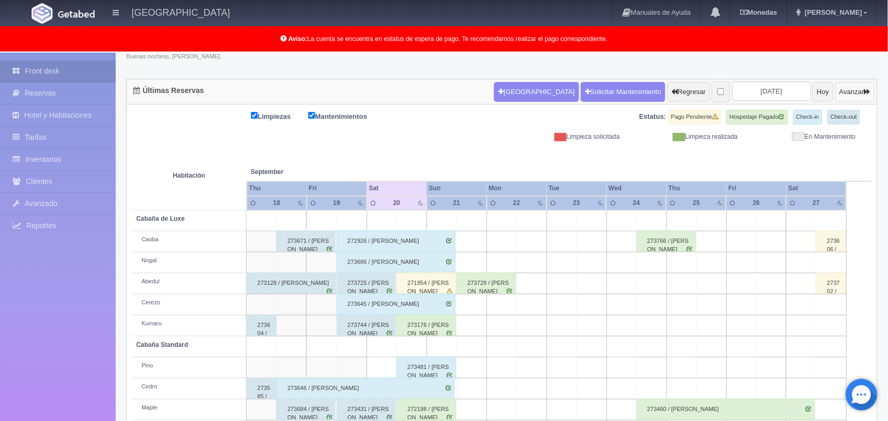
scroll to position [82, 0]
click at [848, 91] on button "Avanzar" at bounding box center [854, 92] width 39 height 20
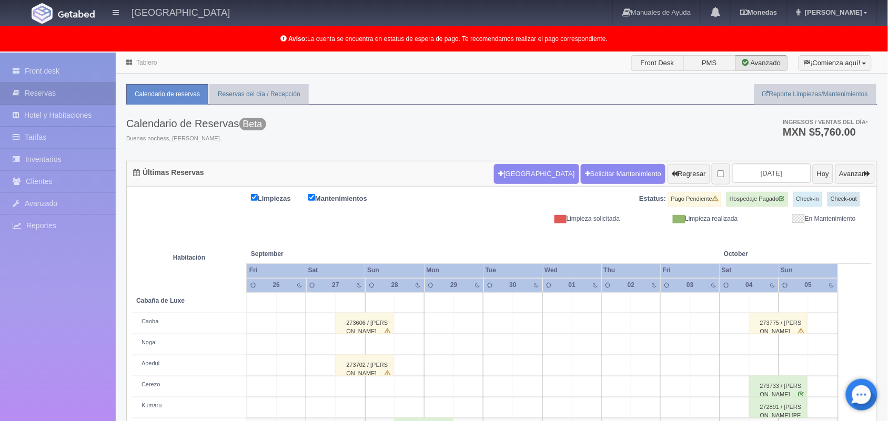
scroll to position [167, 0]
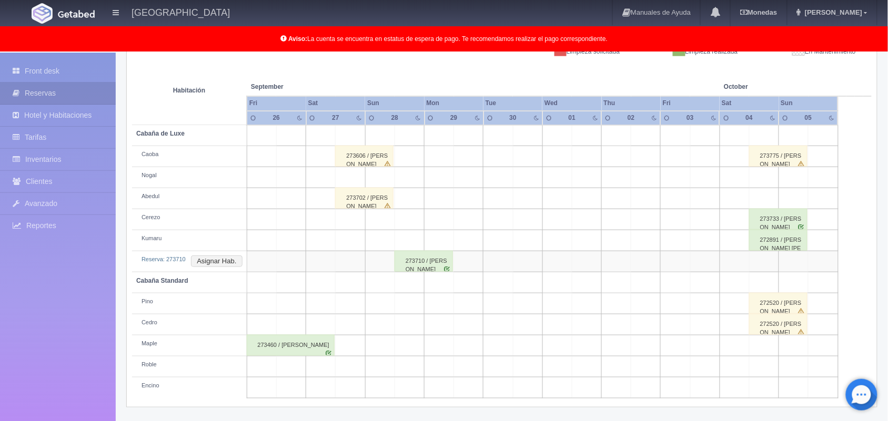
click at [318, 253] on td at bounding box center [320, 261] width 29 height 21
drag, startPoint x: 805, startPoint y: 142, endPoint x: 795, endPoint y: 153, distance: 14.9
click at [795, 153] on tbody "Cabaña de Luxe Caoba 273606 / paola rojas 273775 / Guillermo Daniel Cruz Martín…" at bounding box center [502, 262] width 740 height 274
click at [795, 153] on div "273775 / Guillermo Daniel Cruz Martínez" at bounding box center [778, 156] width 58 height 21
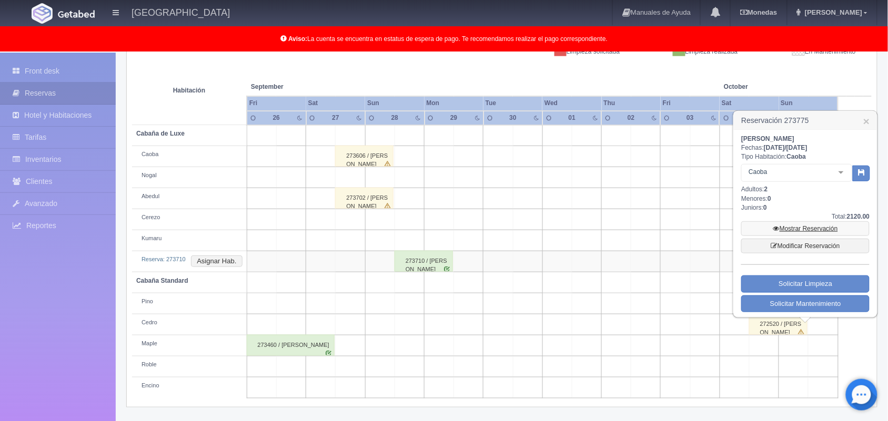
click at [797, 230] on link "Mostrar Reservación" at bounding box center [805, 228] width 128 height 15
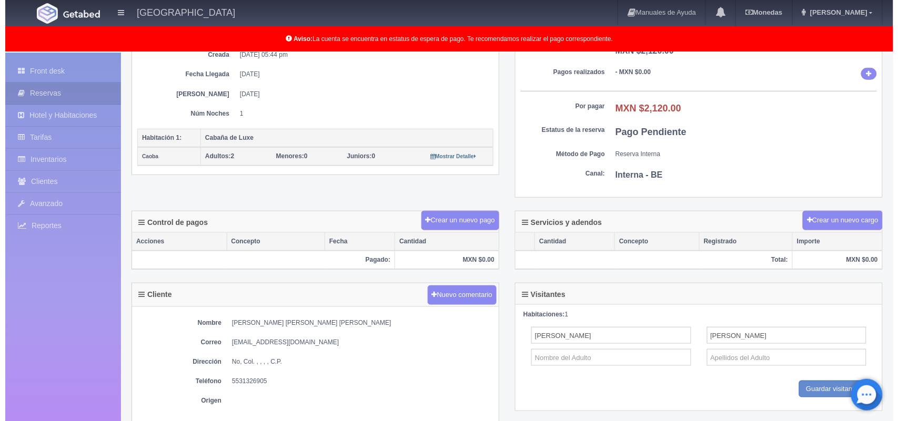
scroll to position [167, 0]
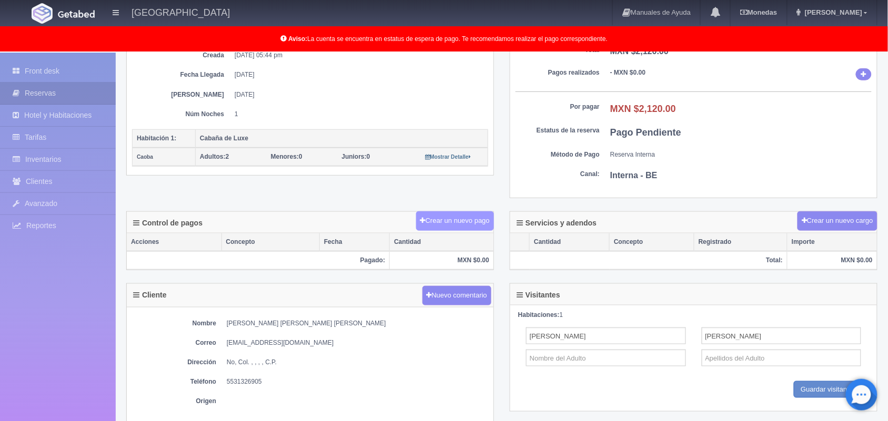
click at [447, 225] on button "Crear un nuevo pago" at bounding box center [455, 220] width 78 height 19
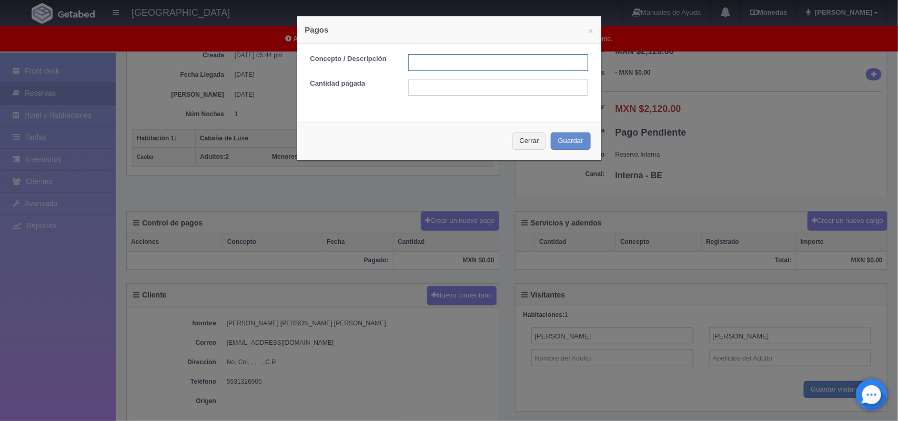
click at [481, 70] on input "text" at bounding box center [498, 62] width 180 height 17
type input "Pago transferencia"
click at [456, 90] on input "text" at bounding box center [498, 87] width 180 height 17
type input "2120.00"
click at [564, 137] on button "Guardar" at bounding box center [571, 141] width 40 height 17
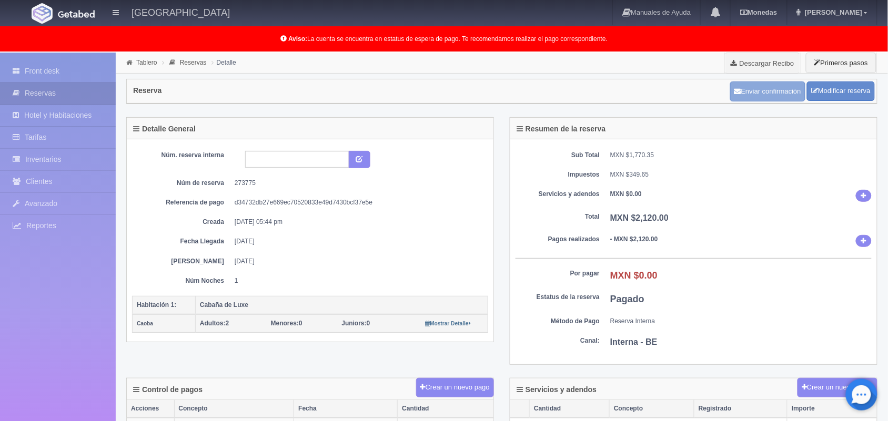
click at [783, 84] on button "Enviar confirmación" at bounding box center [767, 92] width 75 height 20
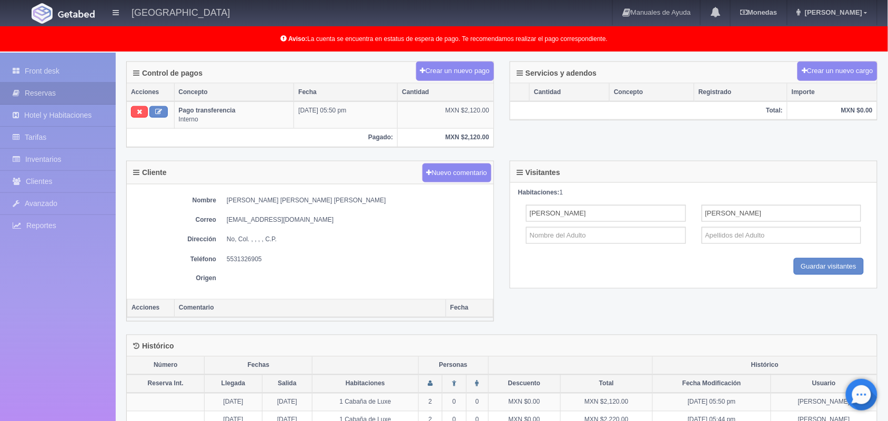
scroll to position [317, 0]
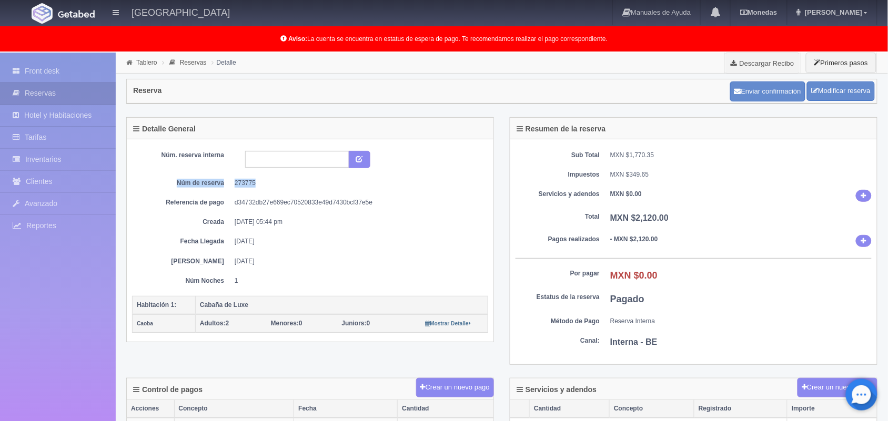
drag, startPoint x: 174, startPoint y: 185, endPoint x: 281, endPoint y: 186, distance: 107.8
click at [281, 186] on dl "Núm de reserva 273775" at bounding box center [310, 183] width 340 height 9
copy dl "Núm de reserva 273775"
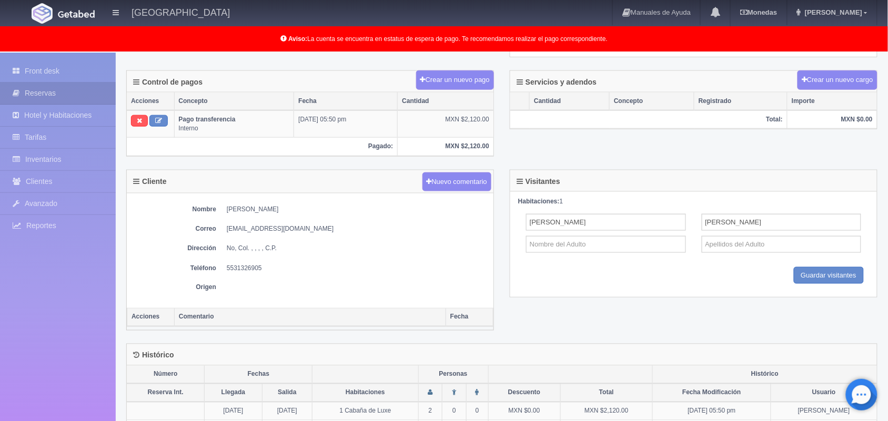
scroll to position [310, 0]
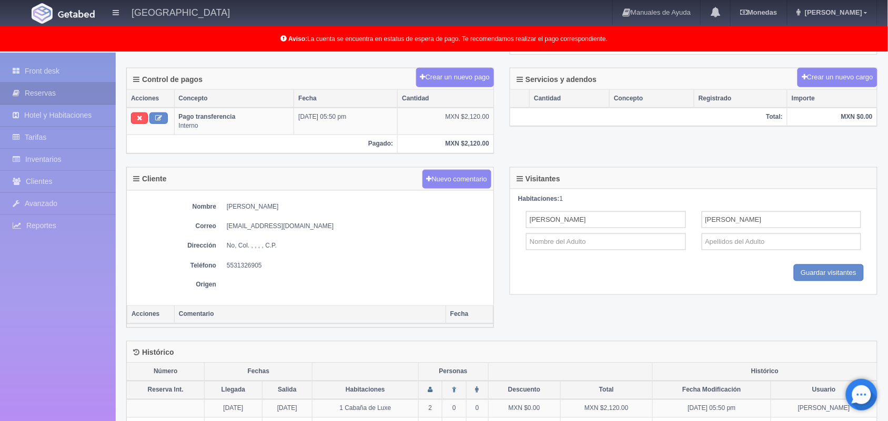
drag, startPoint x: 221, startPoint y: 206, endPoint x: 325, endPoint y: 211, distance: 103.8
click at [325, 211] on dl "Nombre [PERSON_NAME]" at bounding box center [310, 207] width 356 height 9
copy dd "[PERSON_NAME]"
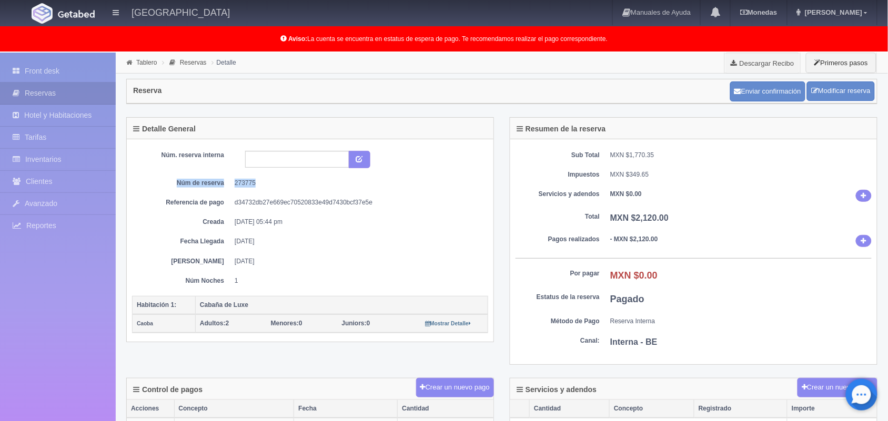
scroll to position [1, 0]
drag, startPoint x: 229, startPoint y: 188, endPoint x: 233, endPoint y: 184, distance: 5.6
click at [233, 184] on div "Núm. reserva interna Núm de reserva 273775 Referencia de pago d34732db27e669ec7…" at bounding box center [310, 217] width 356 height 135
click at [233, 184] on dl "Núm de reserva 273775" at bounding box center [310, 182] width 340 height 9
drag, startPoint x: 233, startPoint y: 184, endPoint x: 259, endPoint y: 185, distance: 25.8
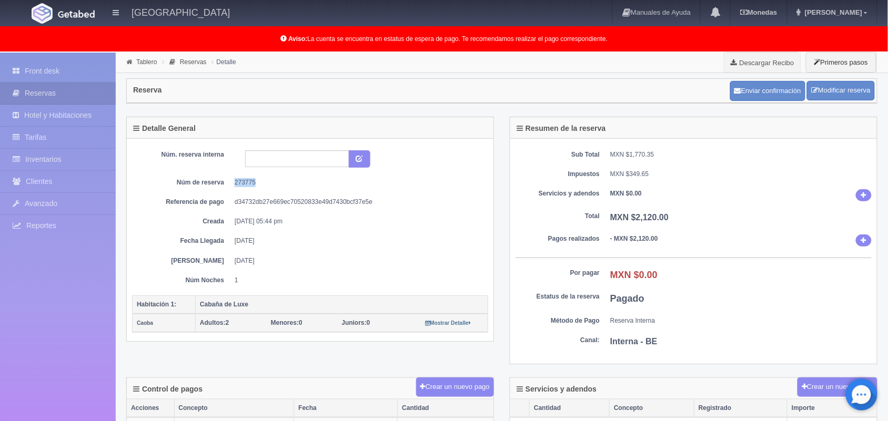
click at [259, 185] on dl "Núm de reserva 273775" at bounding box center [310, 182] width 340 height 9
copy dd "273775"
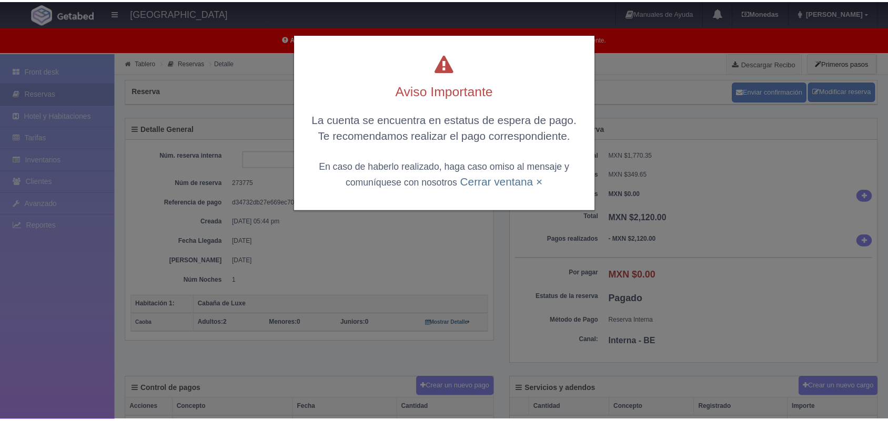
scroll to position [317, 0]
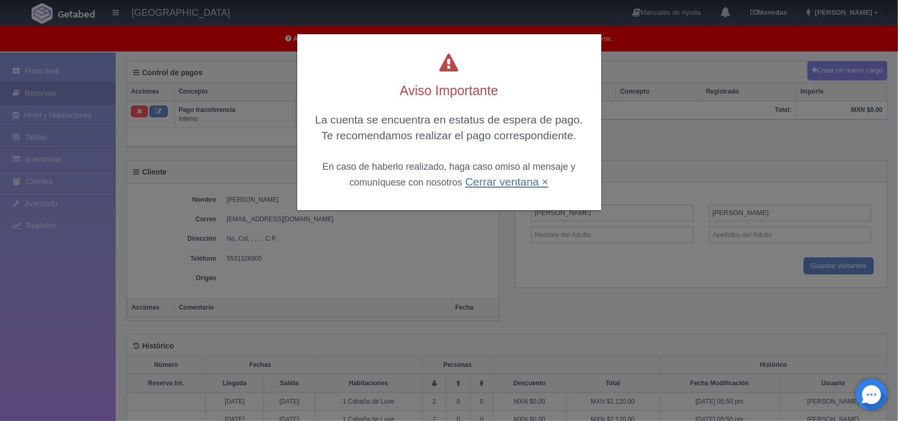
click at [516, 181] on link "Cerrar ventana ×" at bounding box center [506, 182] width 83 height 12
click at [516, 181] on div "Aviso Importante La cuenta se encuentra en estatus de espera de pago. Te recome…" at bounding box center [449, 113] width 316 height 227
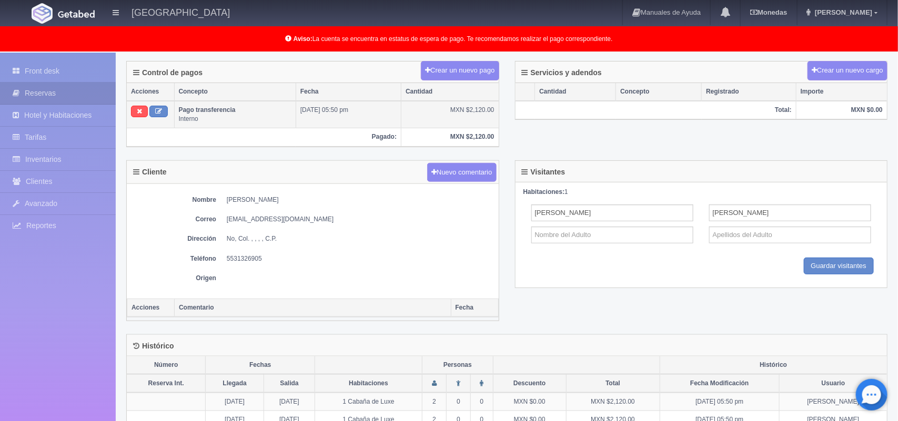
drag, startPoint x: 516, startPoint y: 181, endPoint x: 159, endPoint y: 122, distance: 362.2
click at [159, 122] on div "Front desk Reservas Hotel y Habitaciones Tarifas Inventarios Clientes Avanzado …" at bounding box center [449, 117] width 898 height 765
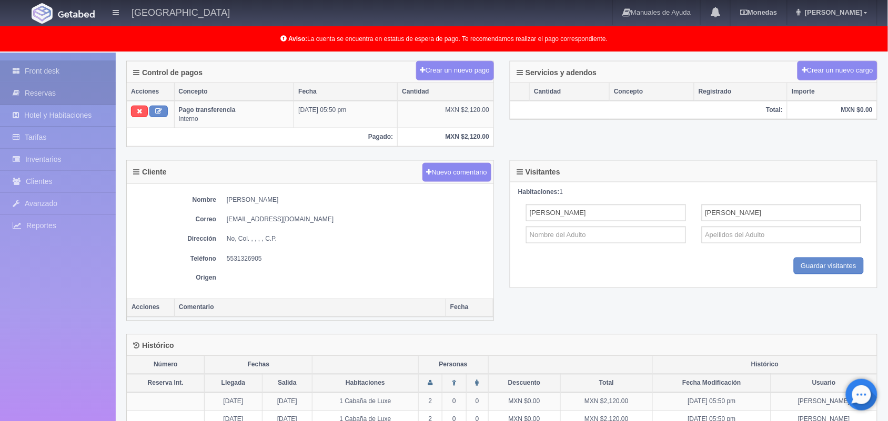
click at [71, 67] on link "Front desk" at bounding box center [58, 71] width 116 height 22
click at [401, 259] on dd "5531326905" at bounding box center [357, 259] width 261 height 9
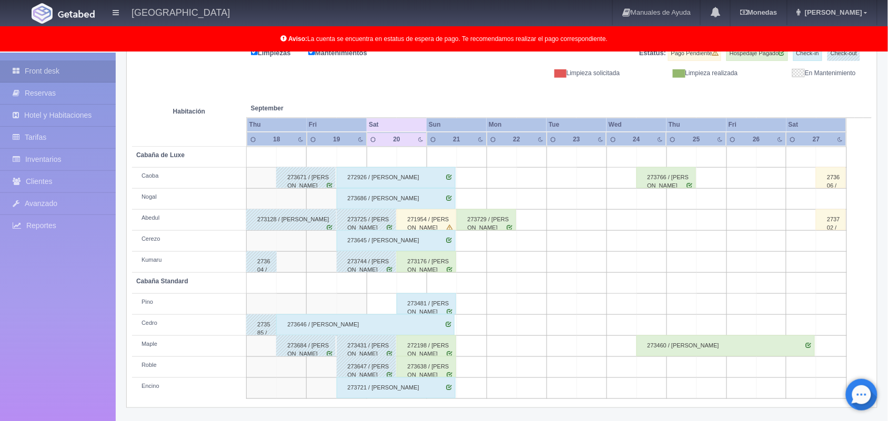
scroll to position [146, 0]
click at [422, 369] on div "273638 / Elianeth Bárcenas" at bounding box center [426, 367] width 59 height 21
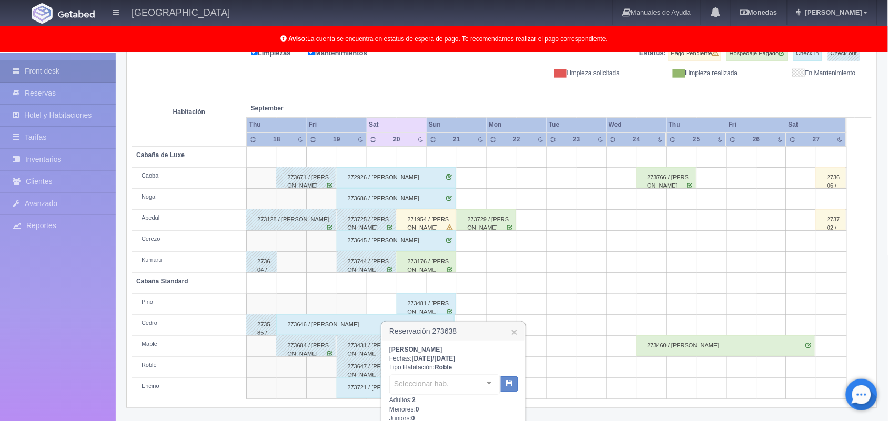
scroll to position [280, 0]
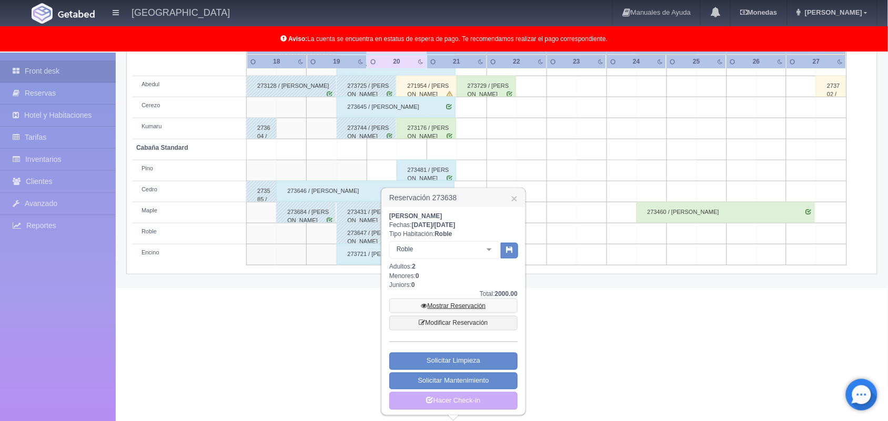
click at [467, 301] on link "Mostrar Reservación" at bounding box center [453, 306] width 128 height 15
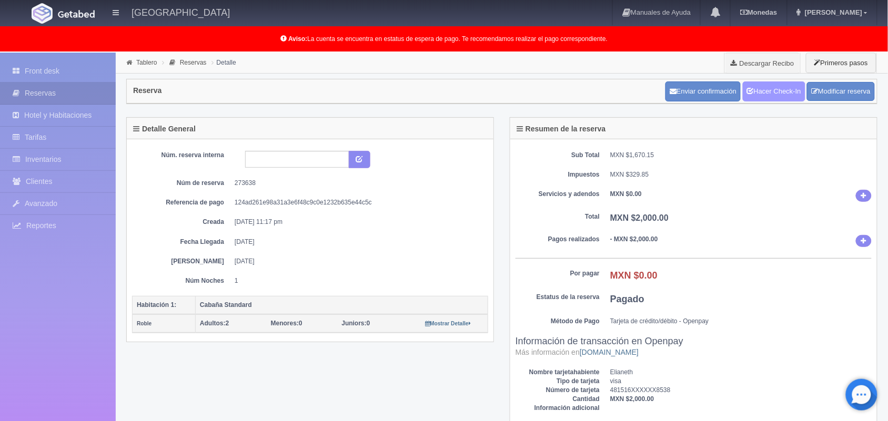
click at [784, 89] on link "Hacer Check-In" at bounding box center [774, 92] width 63 height 20
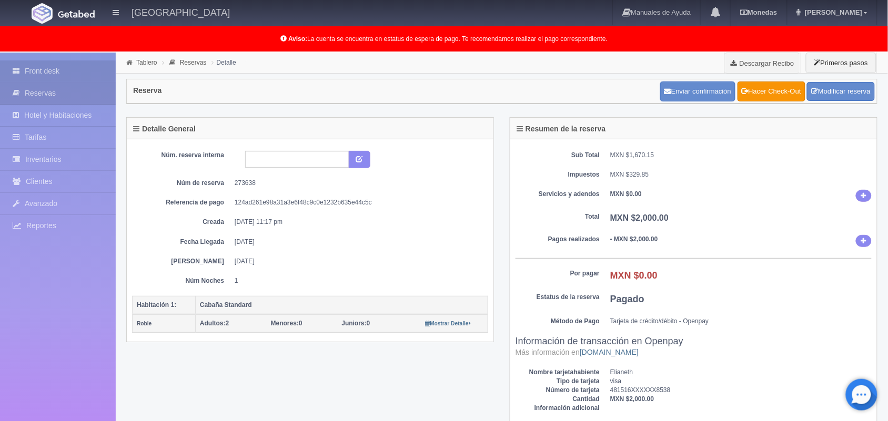
click at [68, 67] on link "Front desk" at bounding box center [58, 71] width 116 height 22
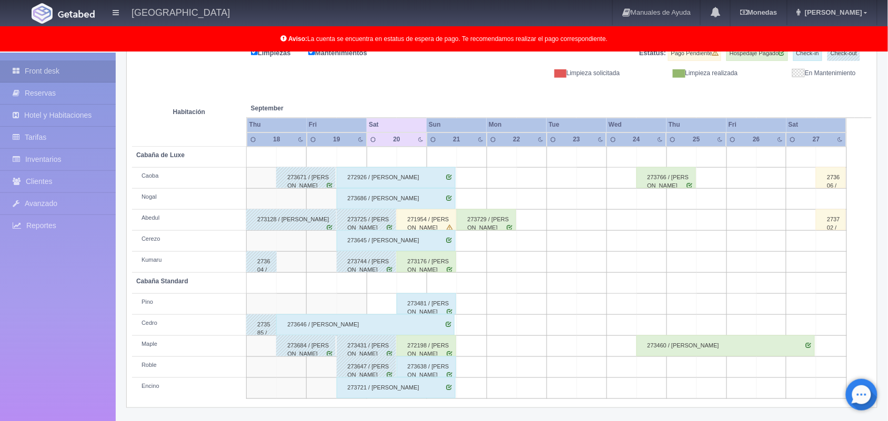
scroll to position [146, 0]
click at [442, 216] on div "271954 / [PERSON_NAME]" at bounding box center [426, 219] width 59 height 21
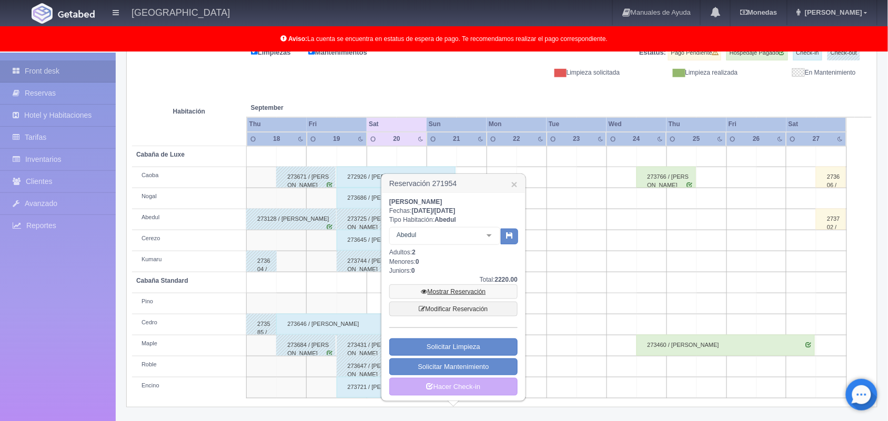
click at [472, 296] on link "Mostrar Reservación" at bounding box center [453, 292] width 128 height 15
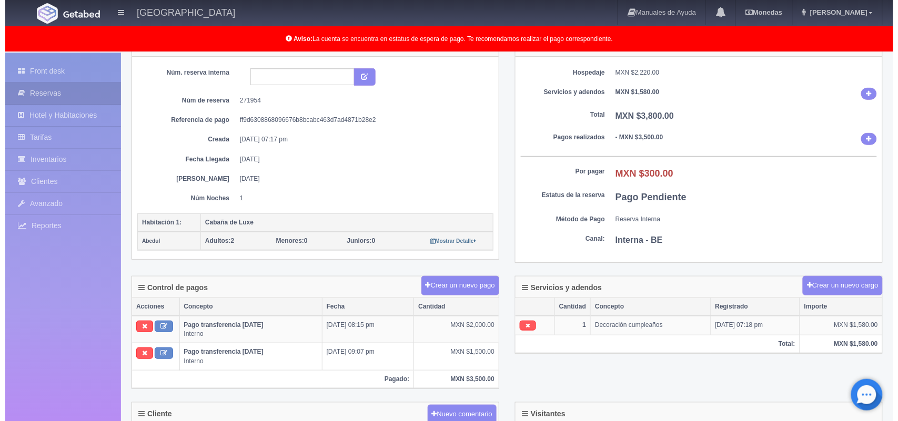
scroll to position [83, 0]
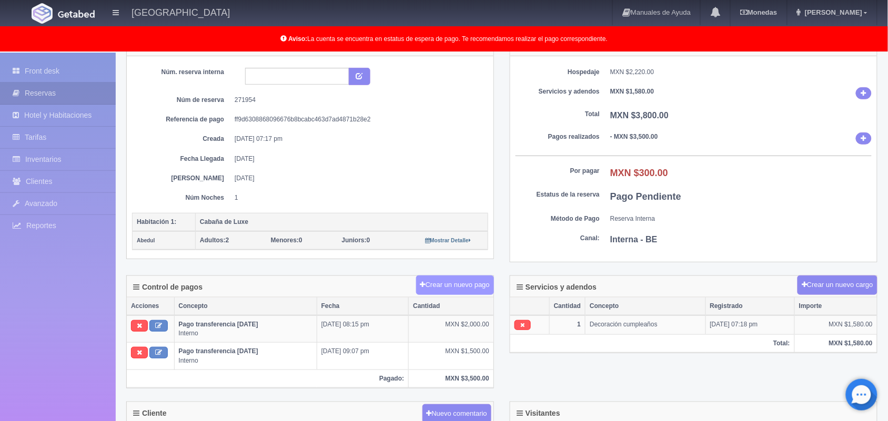
click at [464, 280] on button "Crear un nuevo pago" at bounding box center [455, 285] width 78 height 19
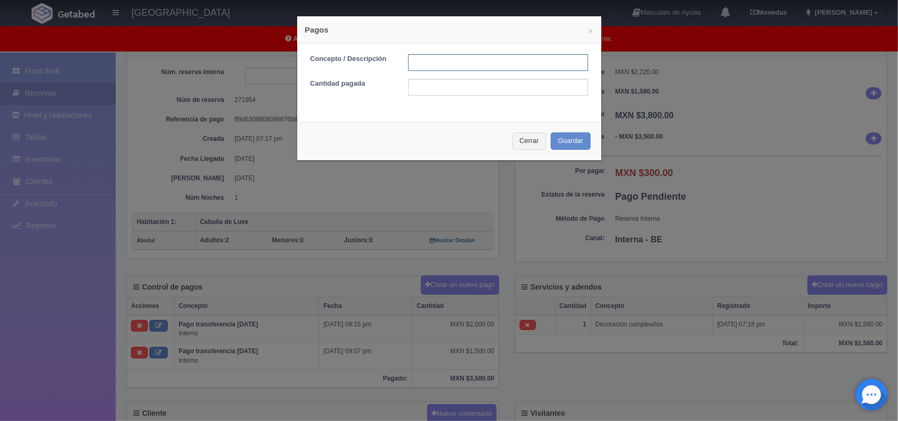
click at [482, 64] on input "text" at bounding box center [498, 62] width 180 height 17
type input "Pago efectivo"
click at [463, 87] on input "text" at bounding box center [498, 87] width 180 height 17
type input "300.00"
click at [560, 142] on button "Guardar" at bounding box center [571, 141] width 40 height 17
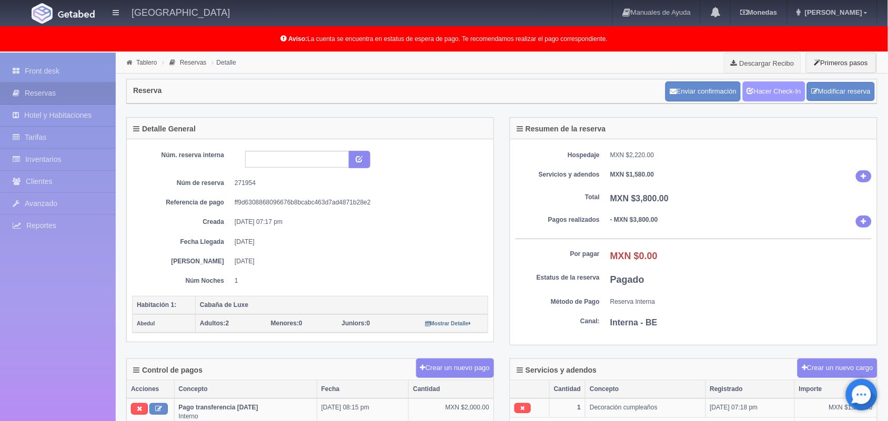
click at [793, 95] on link "Hacer Check-In" at bounding box center [774, 92] width 63 height 20
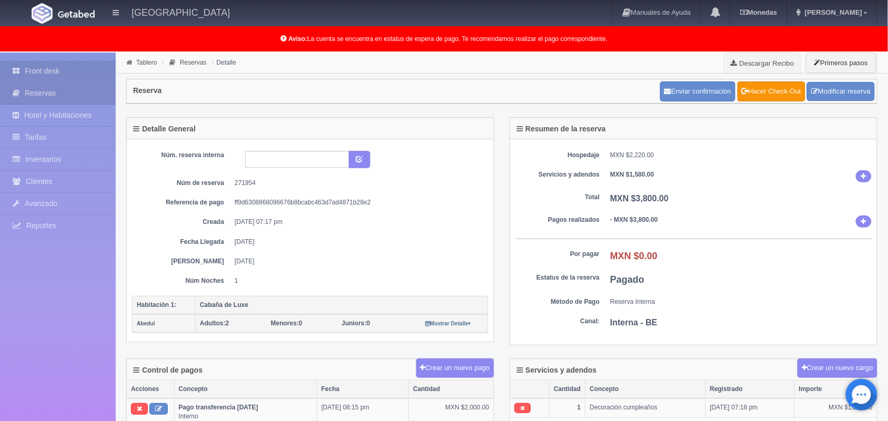
click at [64, 65] on link "Front desk" at bounding box center [58, 71] width 116 height 22
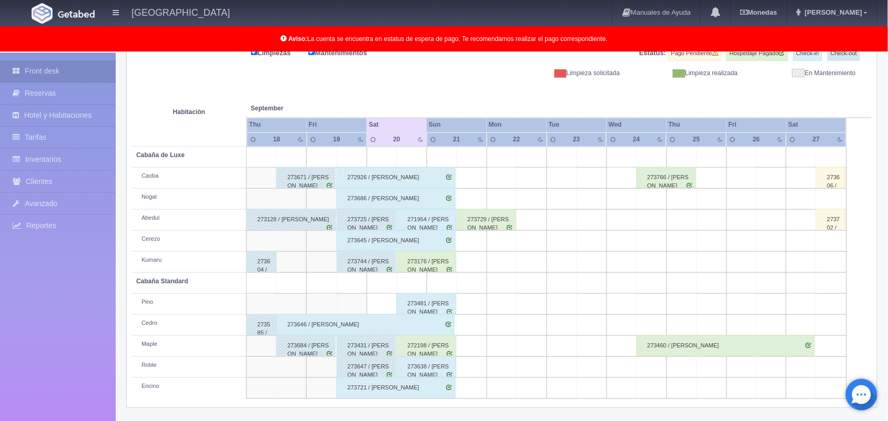
scroll to position [146, 0]
click at [437, 265] on div "273176 / [PERSON_NAME]" at bounding box center [426, 261] width 59 height 21
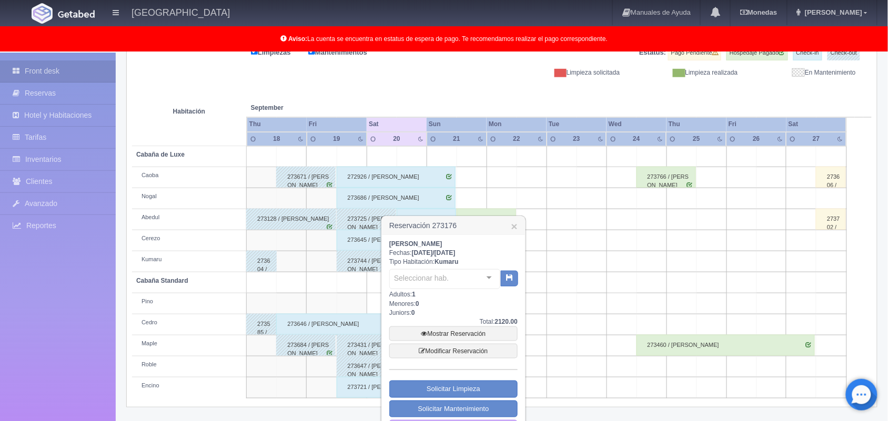
scroll to position [175, 0]
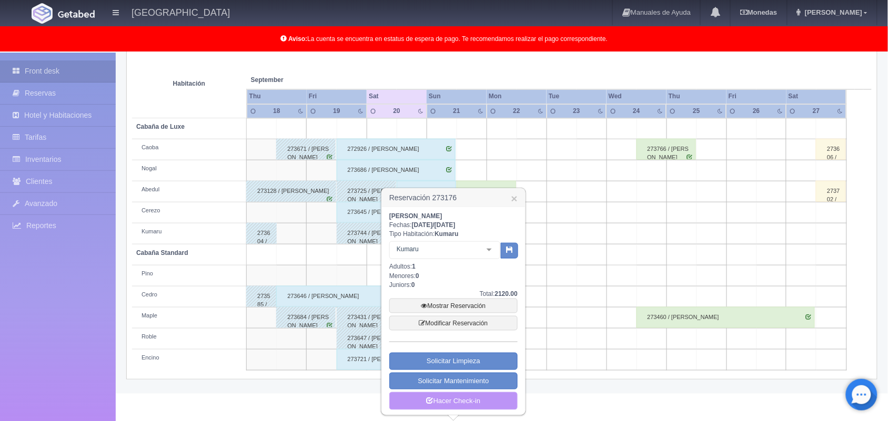
click at [459, 395] on link "Hacer Check-in" at bounding box center [453, 401] width 128 height 18
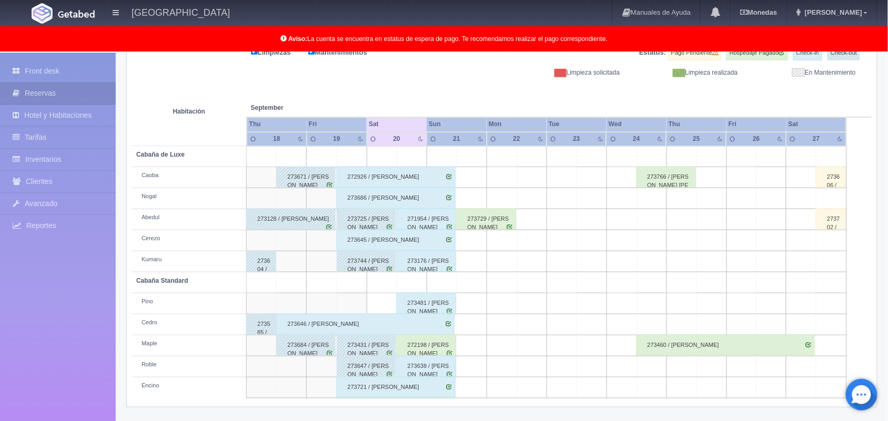
scroll to position [41, 0]
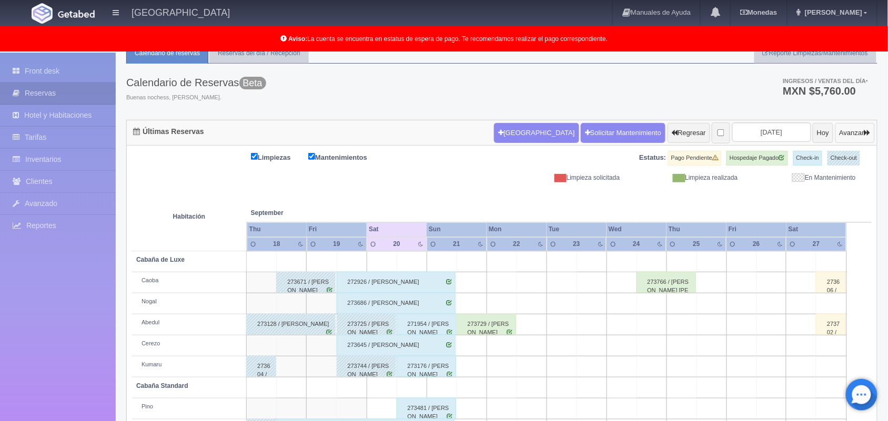
click at [853, 139] on button "Avanzar" at bounding box center [854, 133] width 39 height 20
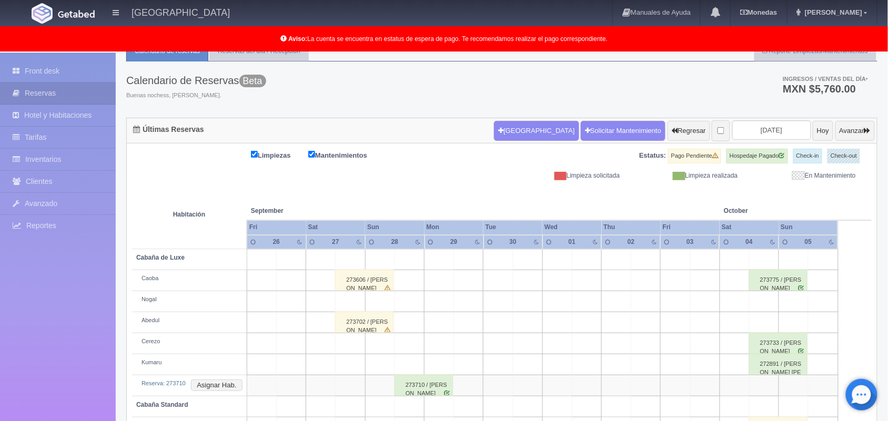
scroll to position [43, 0]
click at [212, 382] on button "Asignar Hab." at bounding box center [216, 386] width 51 height 12
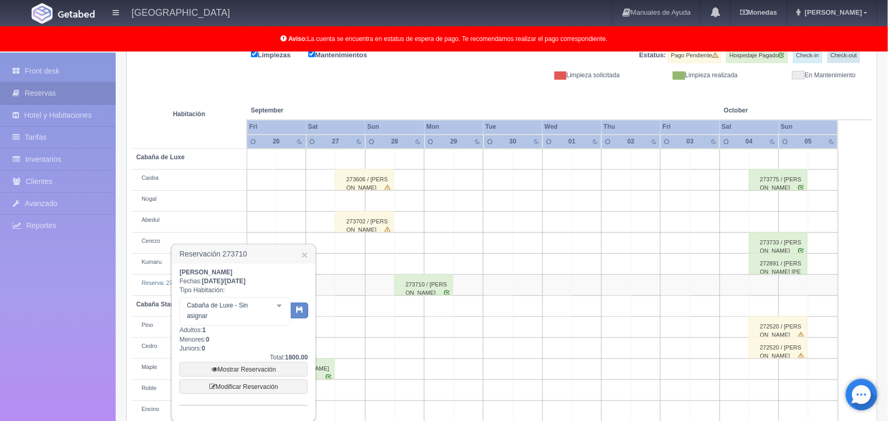
scroll to position [149, 0]
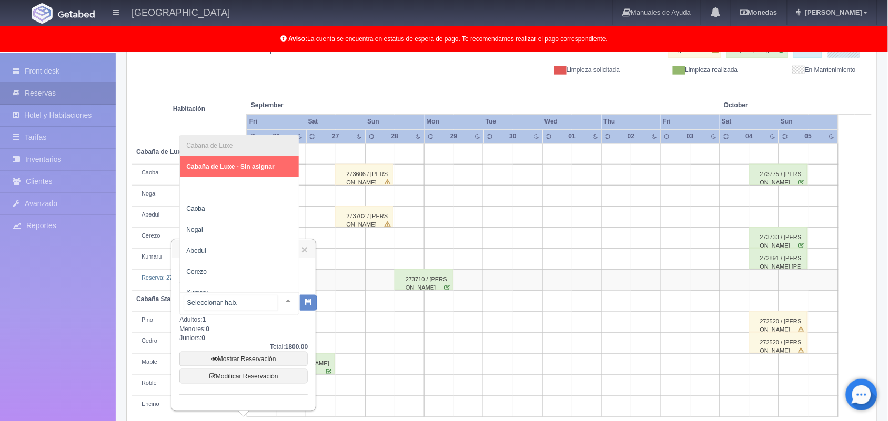
click at [278, 298] on div at bounding box center [288, 301] width 21 height 16
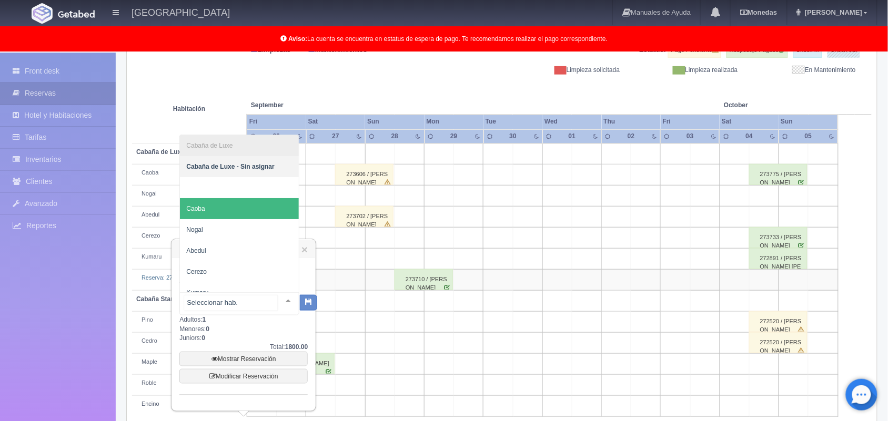
click at [242, 207] on span "Caoba" at bounding box center [239, 208] width 119 height 21
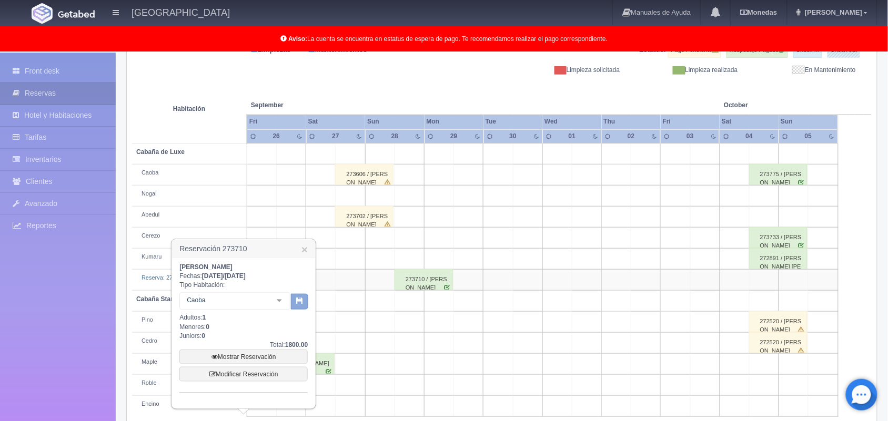
click at [304, 301] on button "button" at bounding box center [299, 302] width 17 height 16
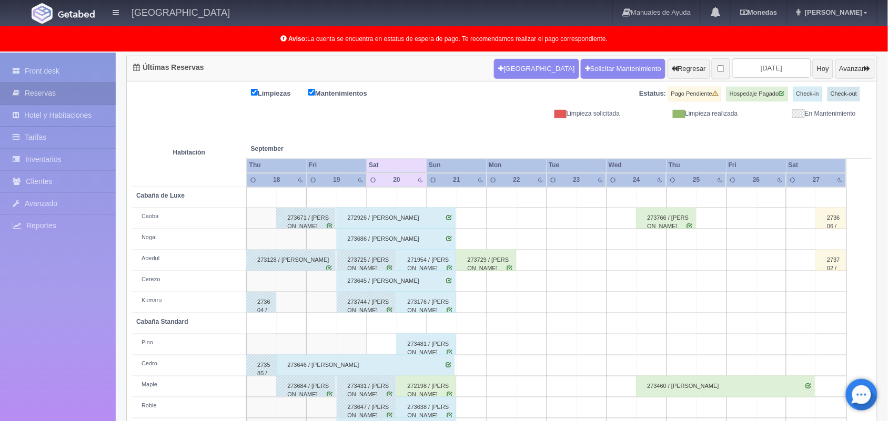
scroll to position [105, 0]
click at [443, 389] on div "272198 / [PERSON_NAME]" at bounding box center [426, 386] width 59 height 21
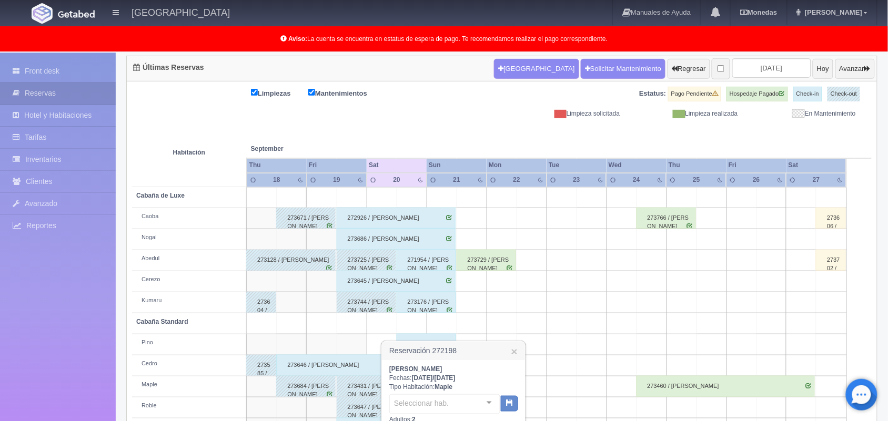
scroll to position [259, 0]
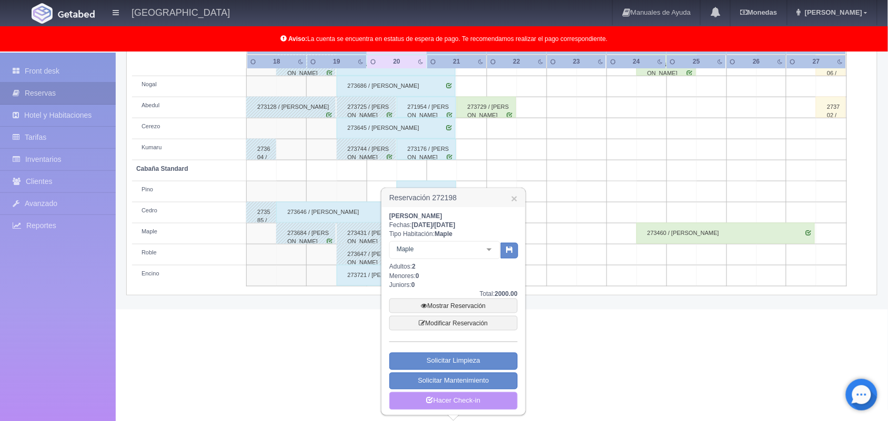
click at [456, 399] on link "Hacer Check-in" at bounding box center [453, 401] width 128 height 18
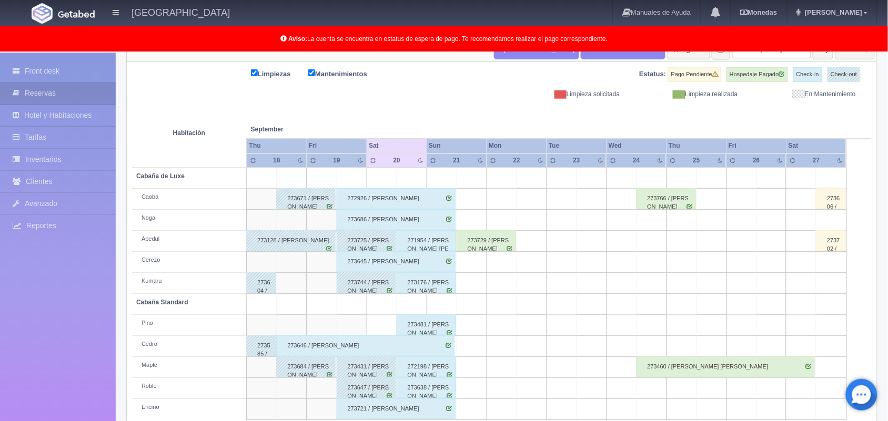
scroll to position [146, 0]
